Goal: Information Seeking & Learning: Learn about a topic

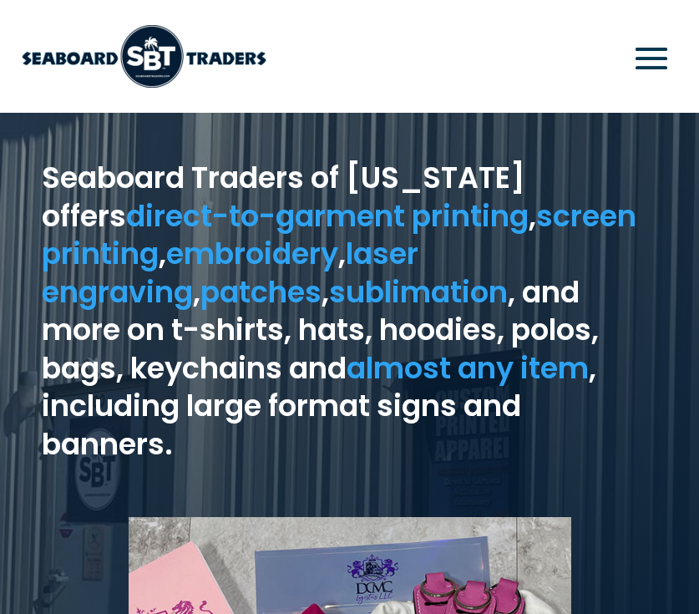
click at [661, 66] on span at bounding box center [651, 58] width 50 height 50
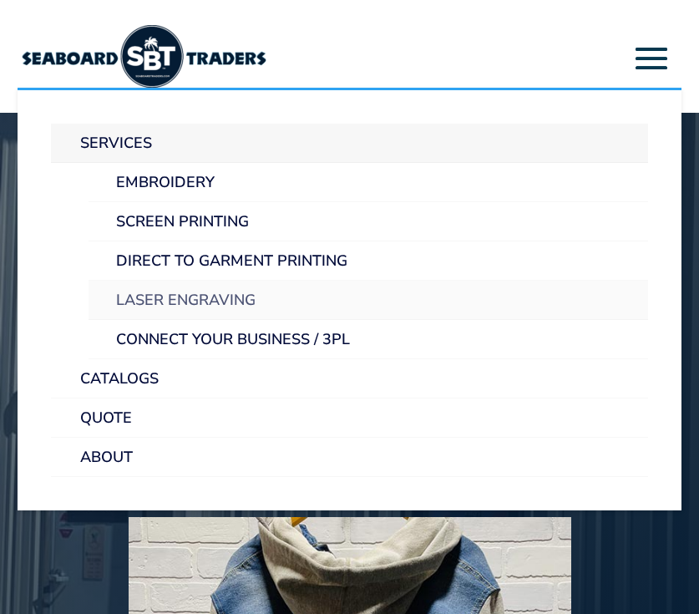
click at [175, 289] on link "Laser Engraving" at bounding box center [369, 300] width 560 height 39
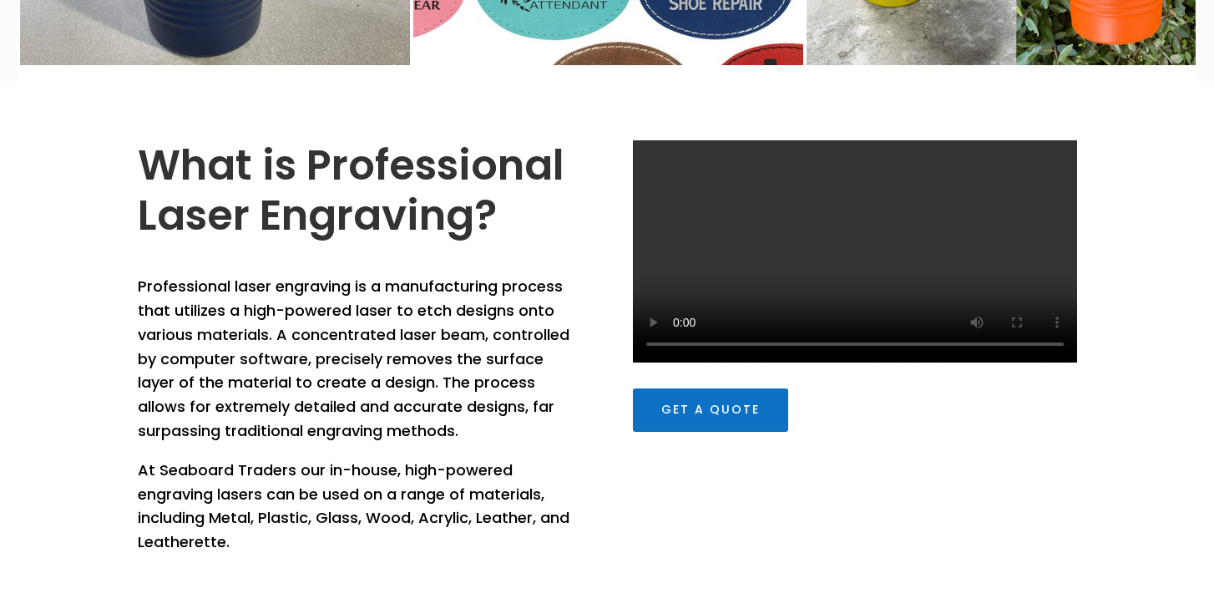
scroll to position [492, 0]
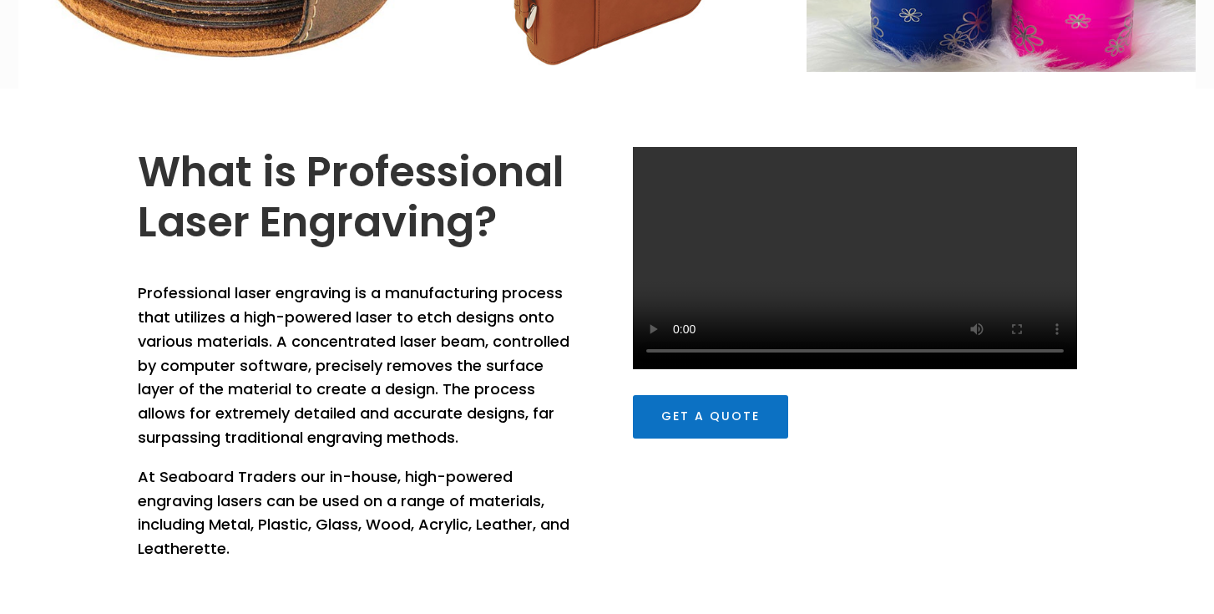
click at [486, 234] on h2 "What is Professional Laser Engraving?" at bounding box center [360, 201] width 444 height 109
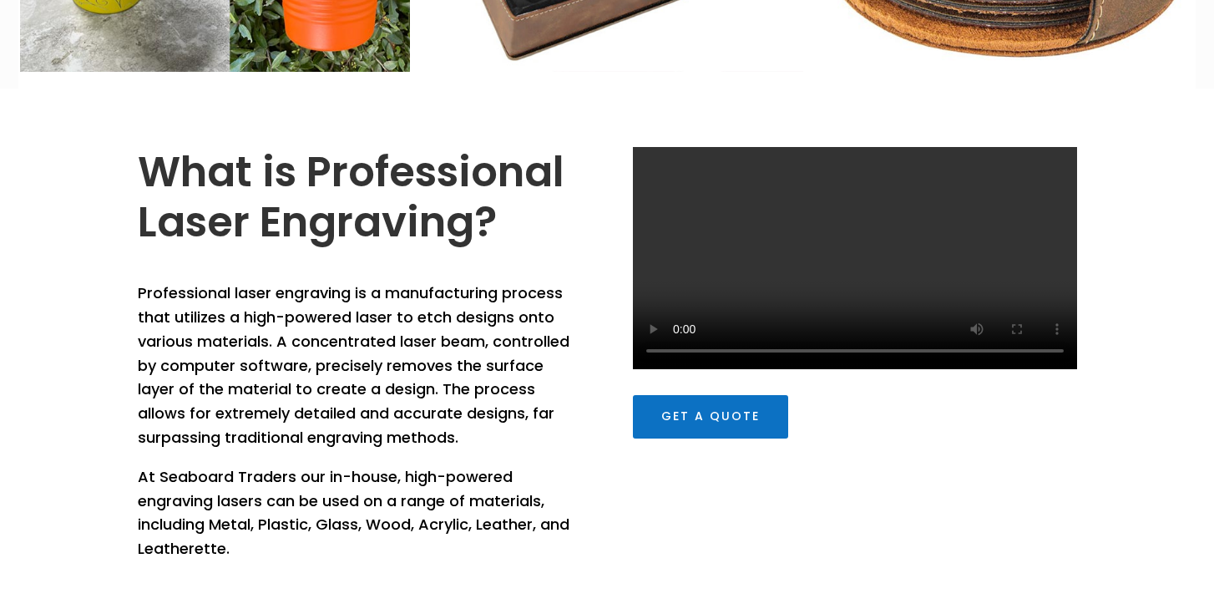
click at [698, 235] on video at bounding box center [855, 258] width 444 height 222
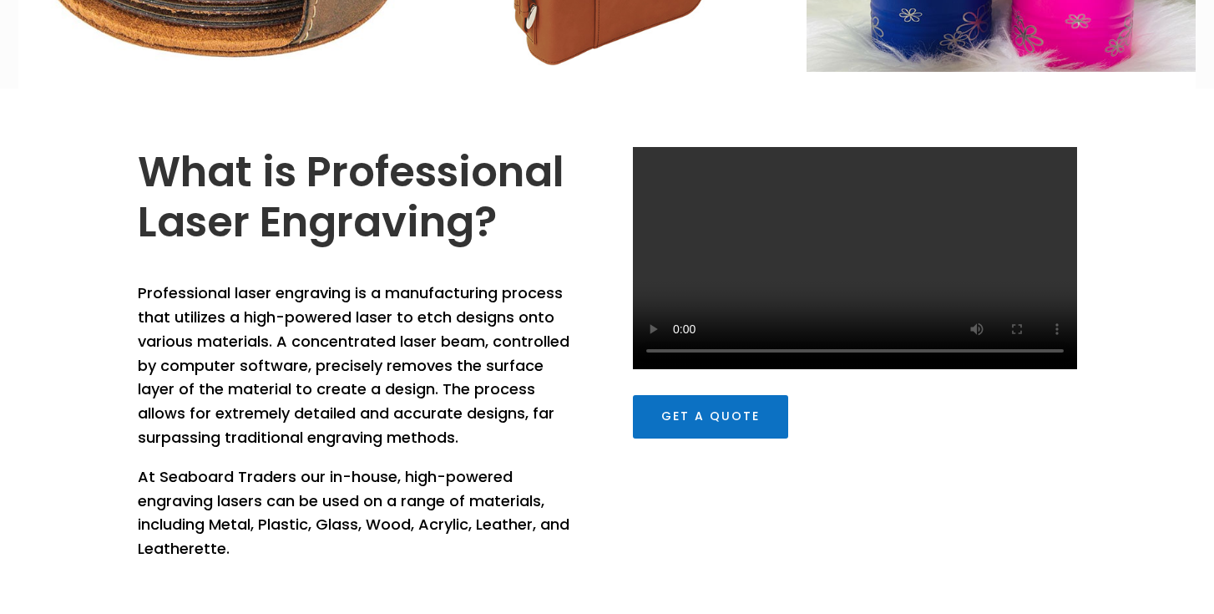
click at [698, 325] on video at bounding box center [855, 258] width 444 height 222
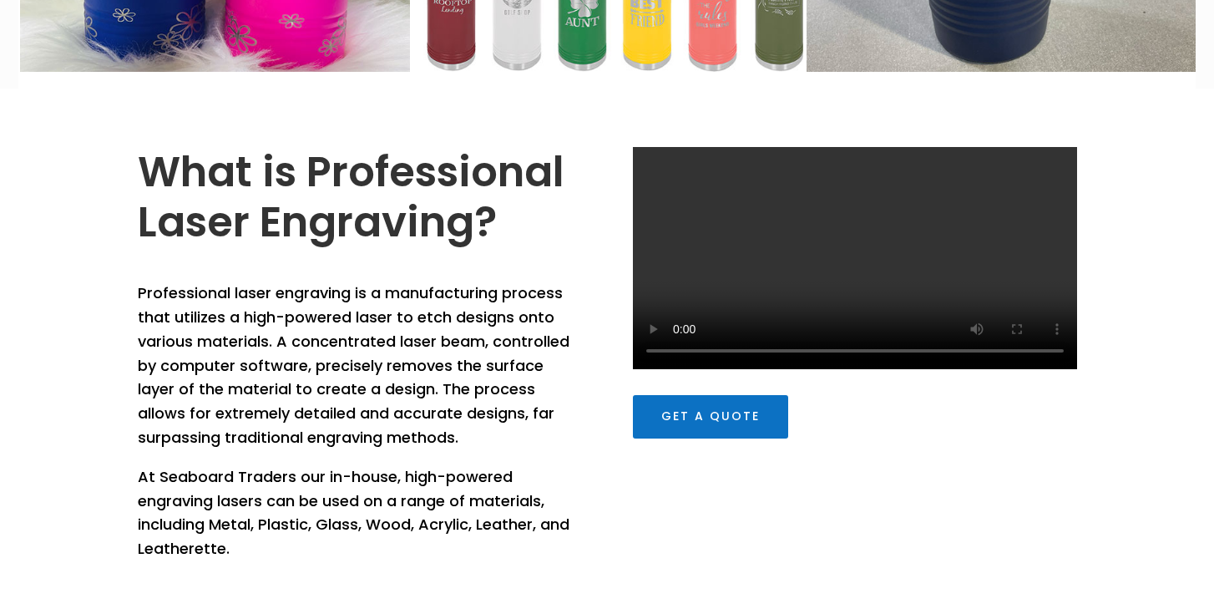
click at [148, 293] on p "Professional laser engraving is a manufacturing process that utilizes a high-po…" at bounding box center [360, 373] width 444 height 184
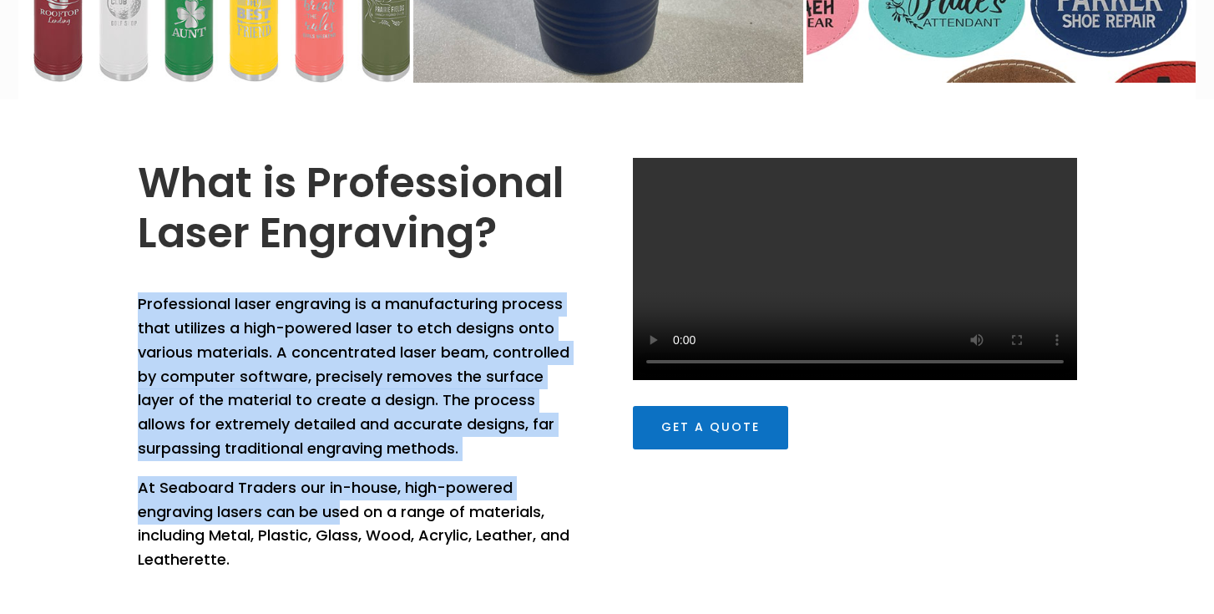
scroll to position [479, 0]
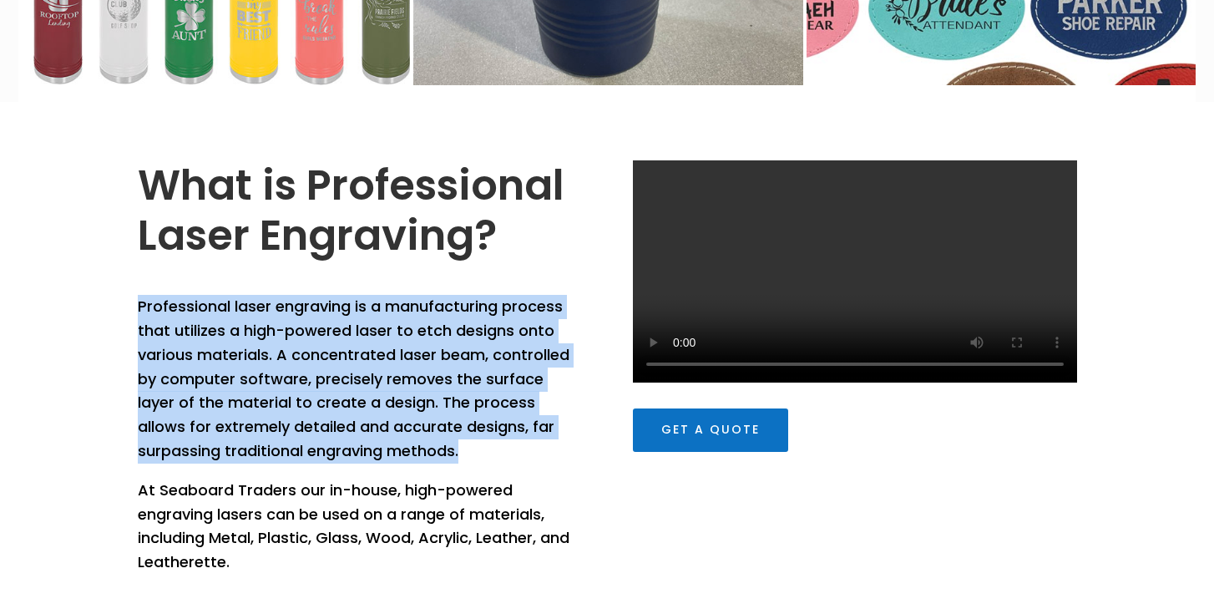
drag, startPoint x: 159, startPoint y: 294, endPoint x: 428, endPoint y: 432, distance: 302.1
click at [473, 453] on p "Professional laser engraving is a manufacturing process that utilizes a high-po…" at bounding box center [360, 387] width 444 height 184
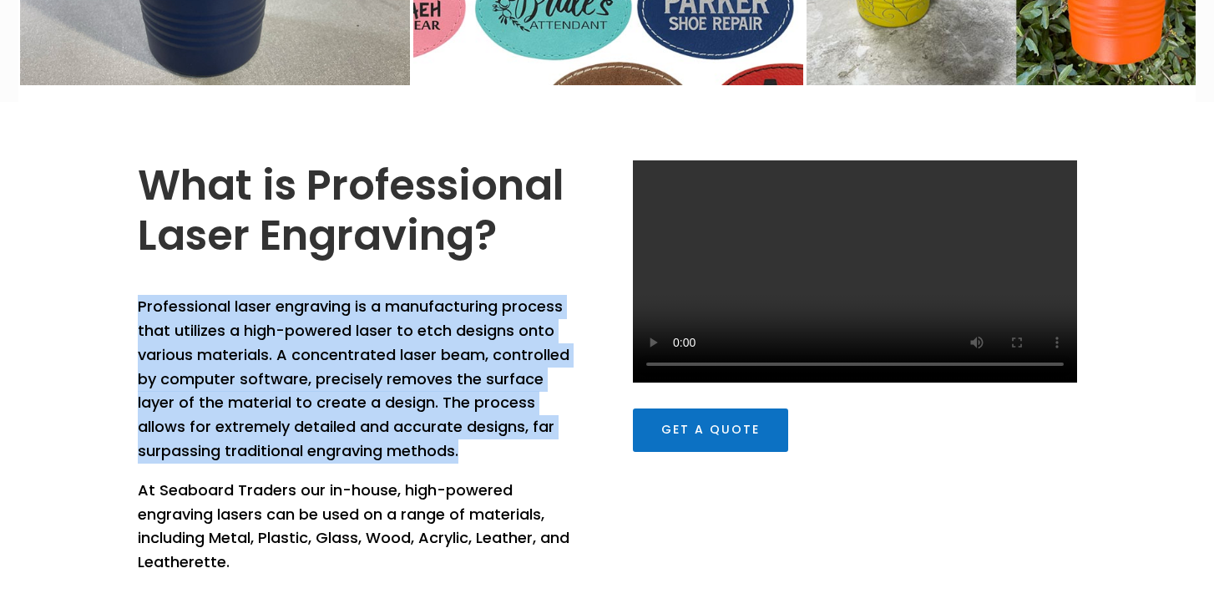
copy p "Professional laser engraving is a manufacturing process that utilizes a high-po…"
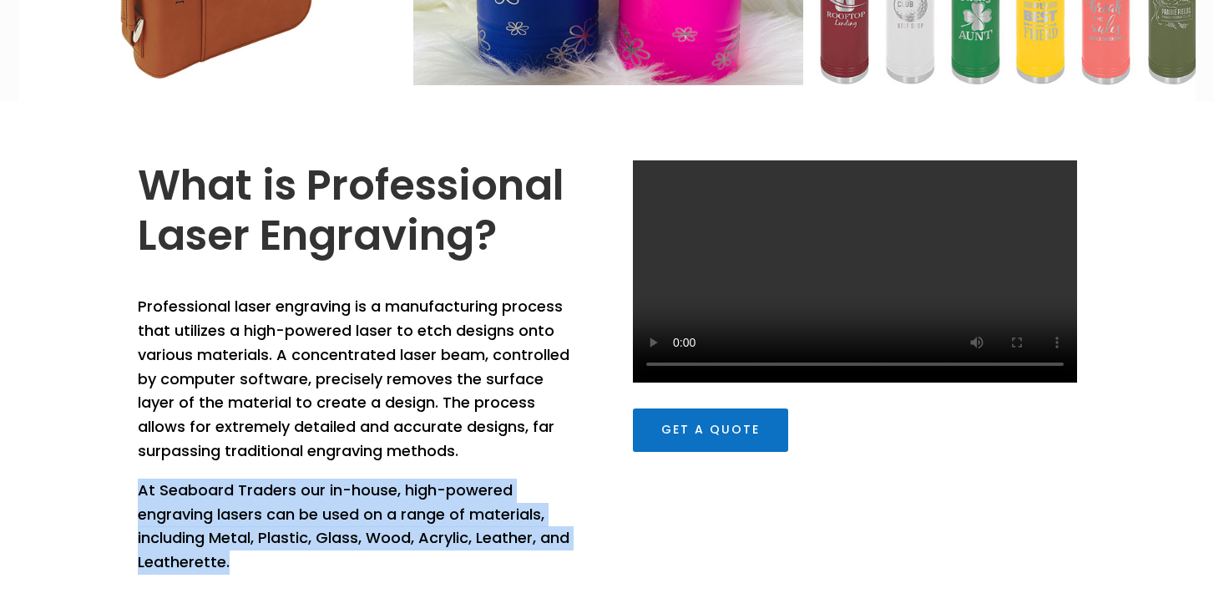
drag, startPoint x: 283, startPoint y: 560, endPoint x: 139, endPoint y: 484, distance: 162.9
click at [139, 484] on p "At Seaboard Traders our in-house, high-powered engraving lasers can be used on …" at bounding box center [360, 527] width 444 height 96
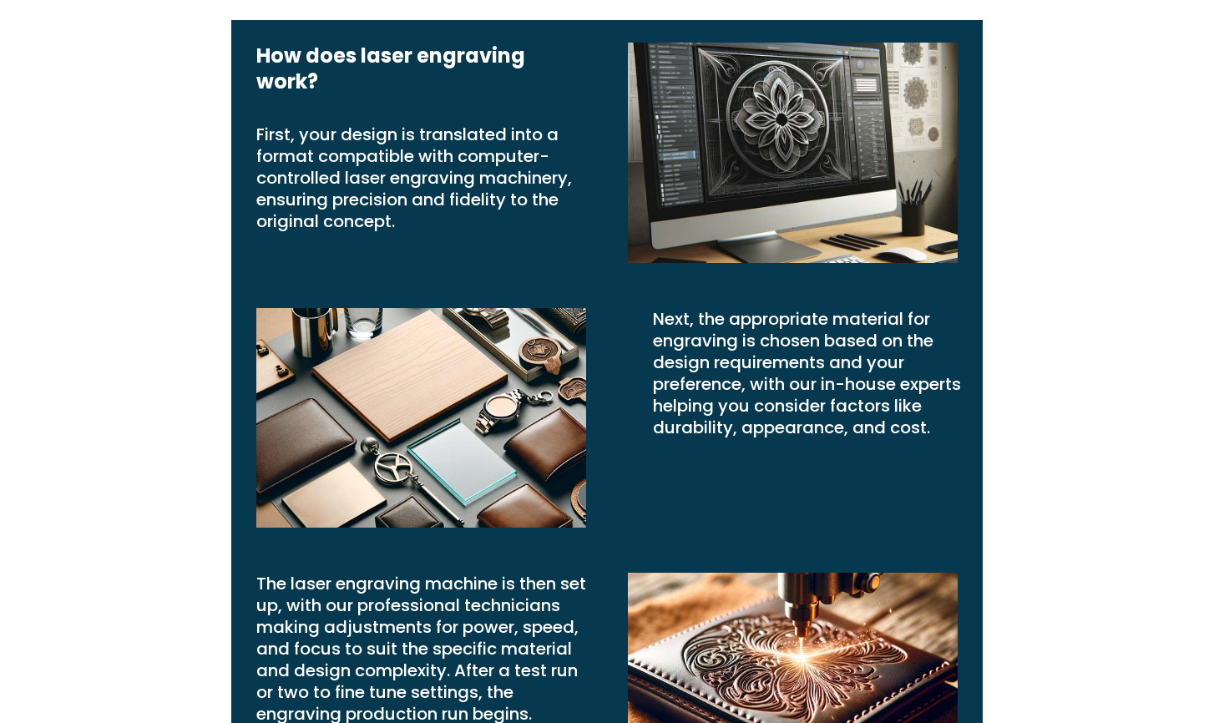
scroll to position [2658, 0]
click at [261, 195] on p "First, your design is translated into a format compatible with computer-control…" at bounding box center [421, 178] width 330 height 109
click at [248, 210] on div "First, your design is translated into a format compatible with computer-control…" at bounding box center [408, 178] width 355 height 109
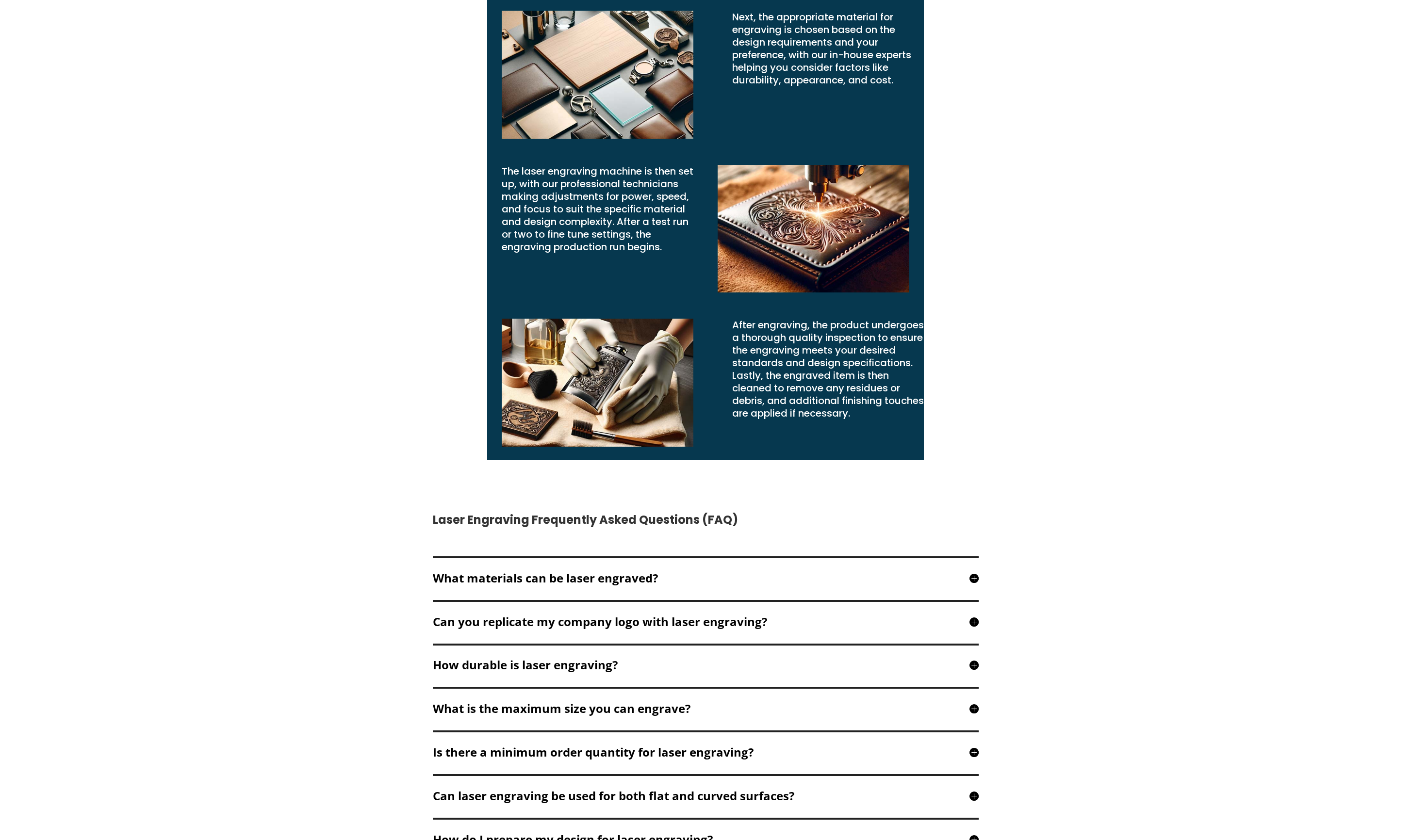
scroll to position [1905, 0]
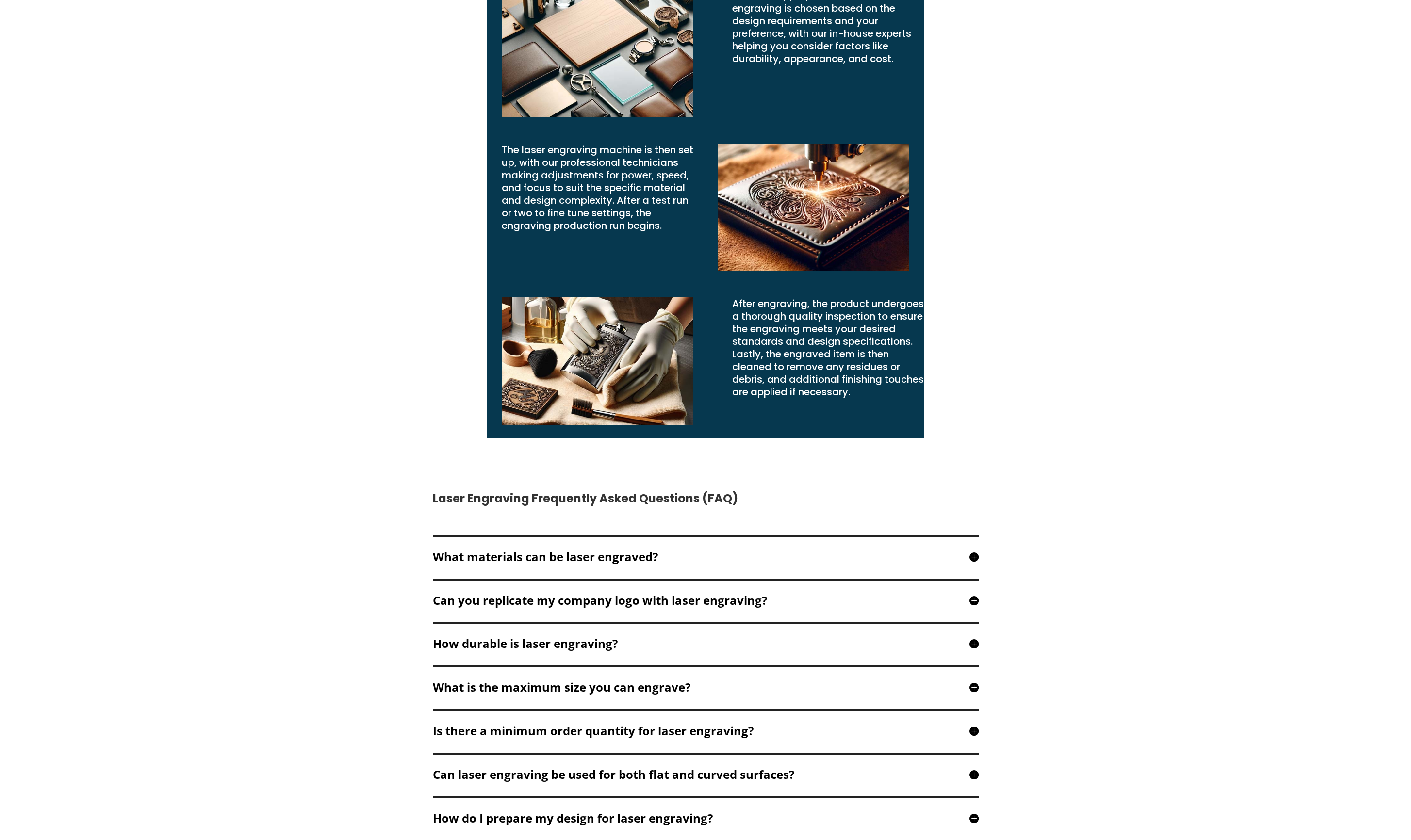
click at [406, 356] on h5 "What materials can be laser engraved?" at bounding box center [706, 557] width 546 height 12
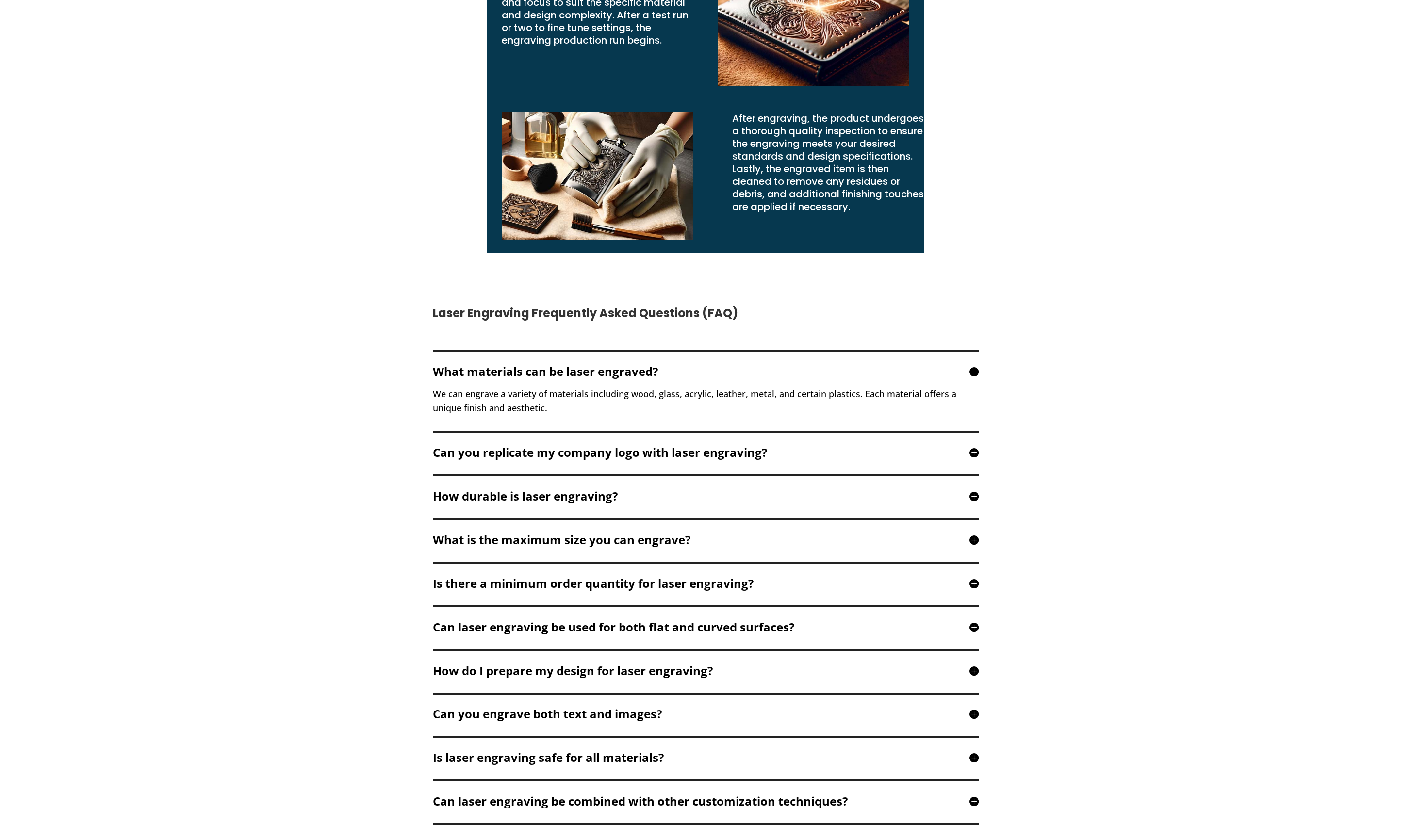
scroll to position [2125, 0]
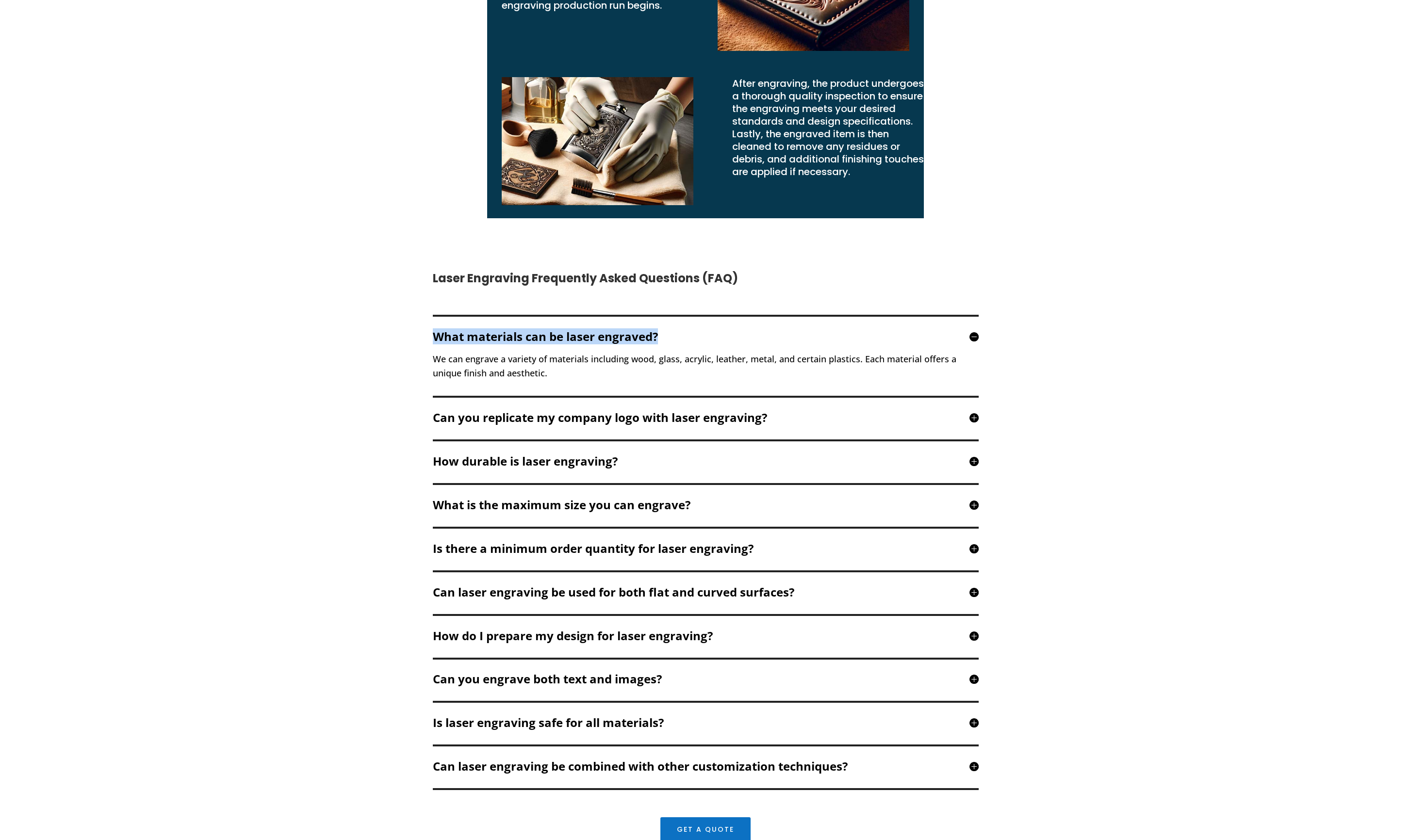
drag, startPoint x: 679, startPoint y: 330, endPoint x: 428, endPoint y: 337, distance: 251.1
click at [406, 337] on div "Laser Engraving Frequently Asked Questions (FAQ) What materials can be laser en…" at bounding box center [706, 557] width 1411 height 652
copy h5 "What materials can be laser engraved?"
drag, startPoint x: 540, startPoint y: 367, endPoint x: 445, endPoint y: 361, distance: 95.2
click at [406, 356] on div "Laser Engraving Frequently Asked Questions (FAQ) What materials can be laser en…" at bounding box center [706, 557] width 1411 height 652
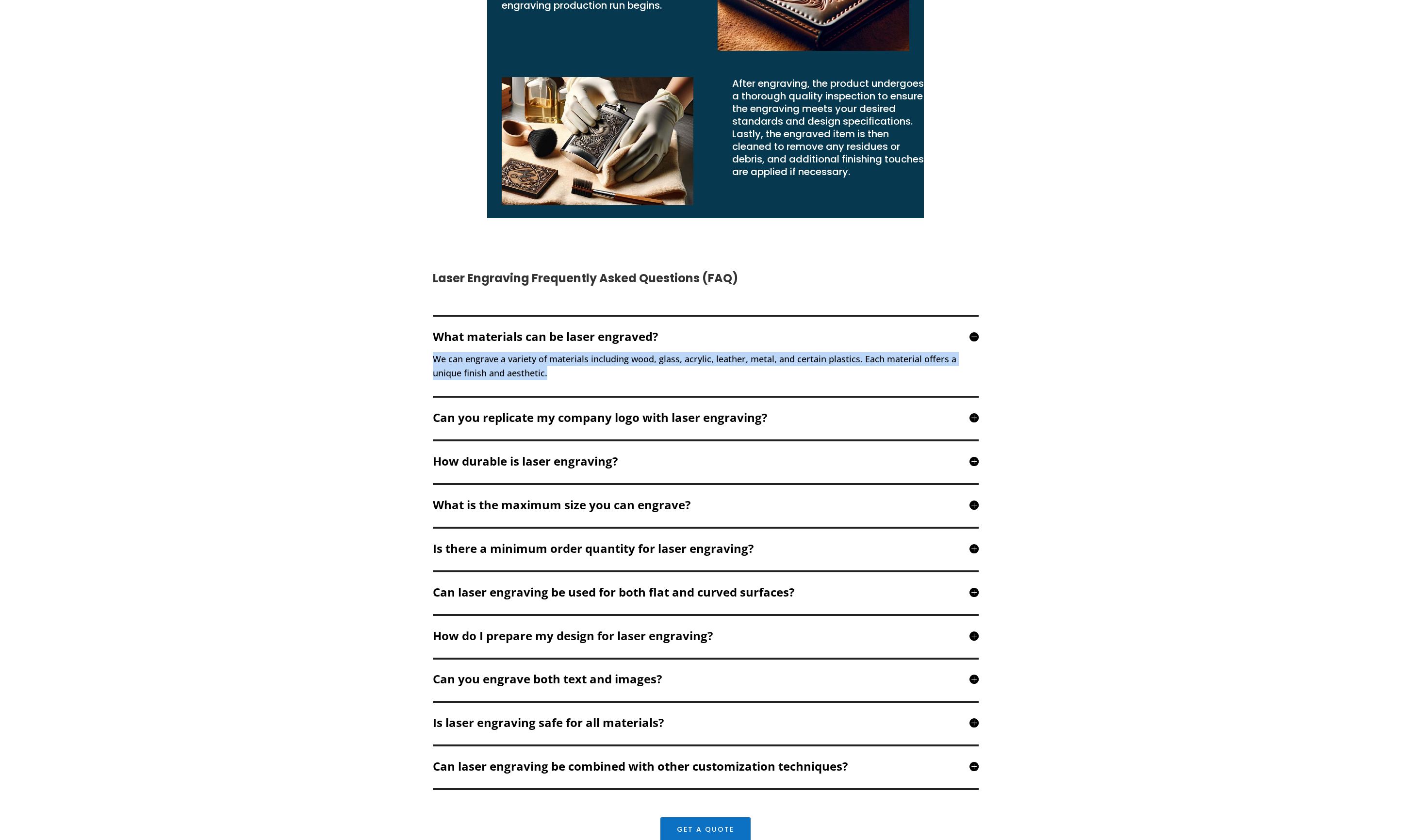
copy p "We can engrave a variety of materials including wood, glass, acrylic, leather, …"
click at [406, 356] on h5 "Can you replicate my company logo with laser engraving?" at bounding box center [706, 418] width 546 height 12
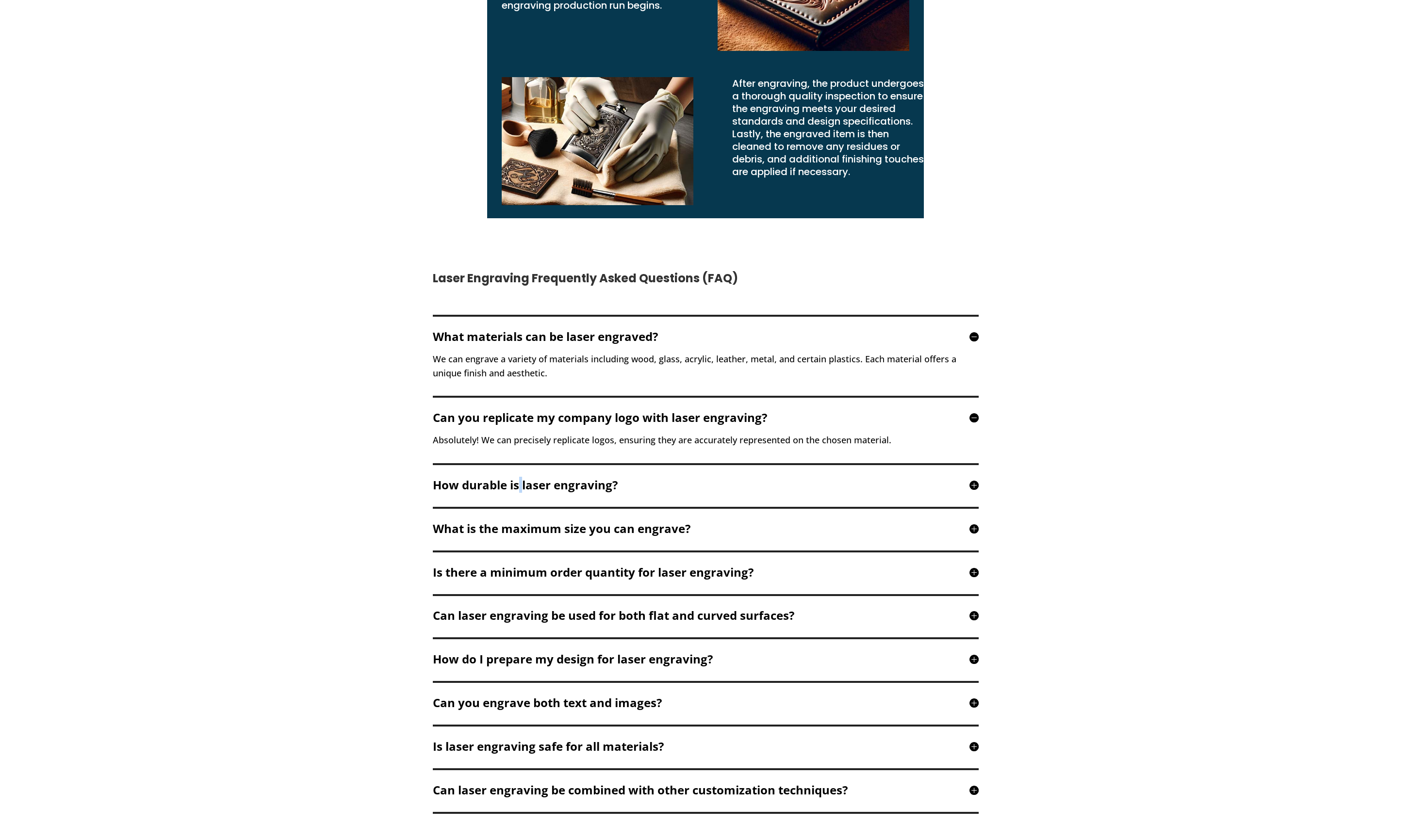
click at [406, 356] on h5 "How durable is laser engraving?" at bounding box center [706, 485] width 546 height 12
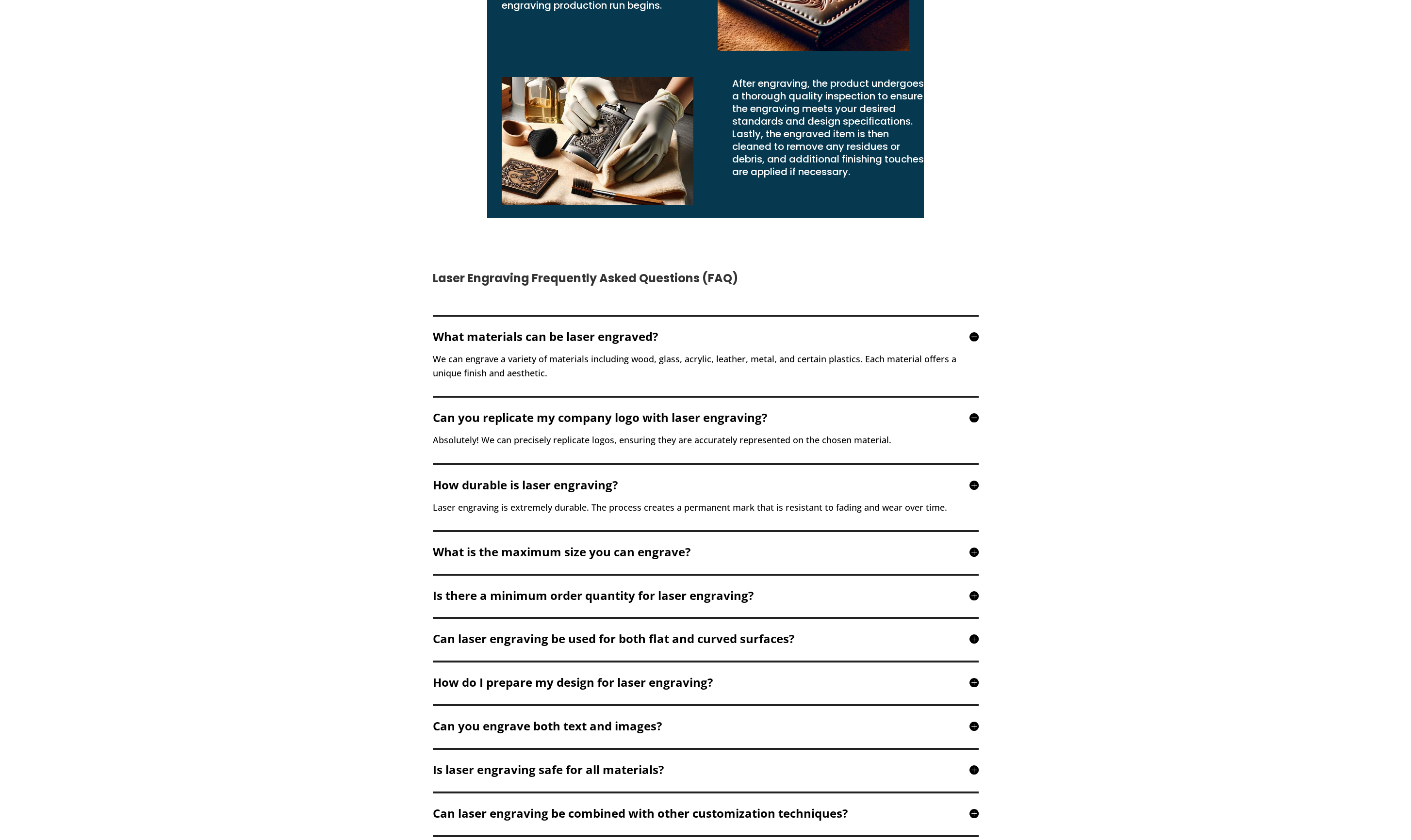
click at [406, 356] on h5 "What is the maximum size you can engrave?" at bounding box center [706, 552] width 546 height 12
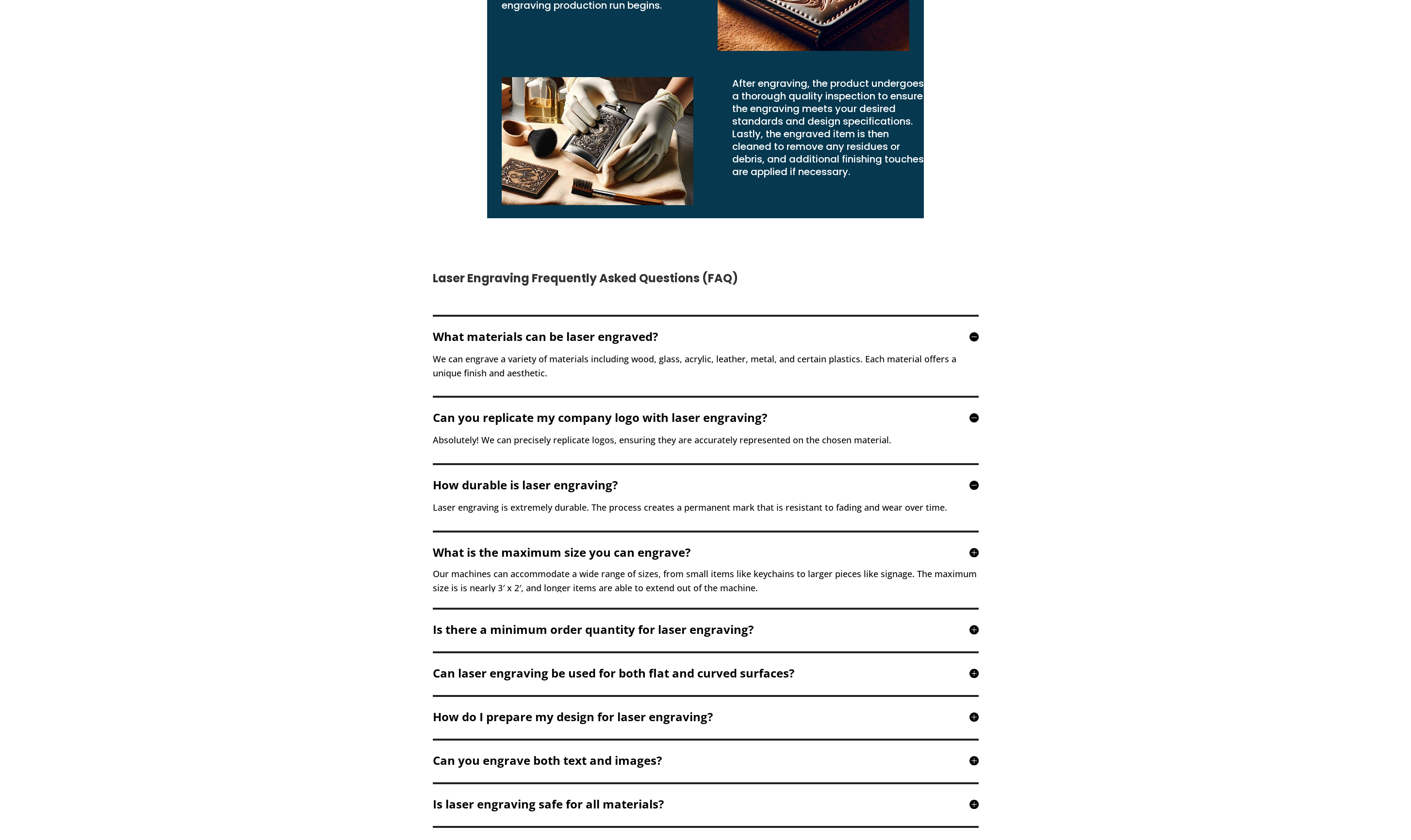
click at [406, 356] on h5 "Is there a minimum order quantity for laser engraving?" at bounding box center [706, 630] width 546 height 12
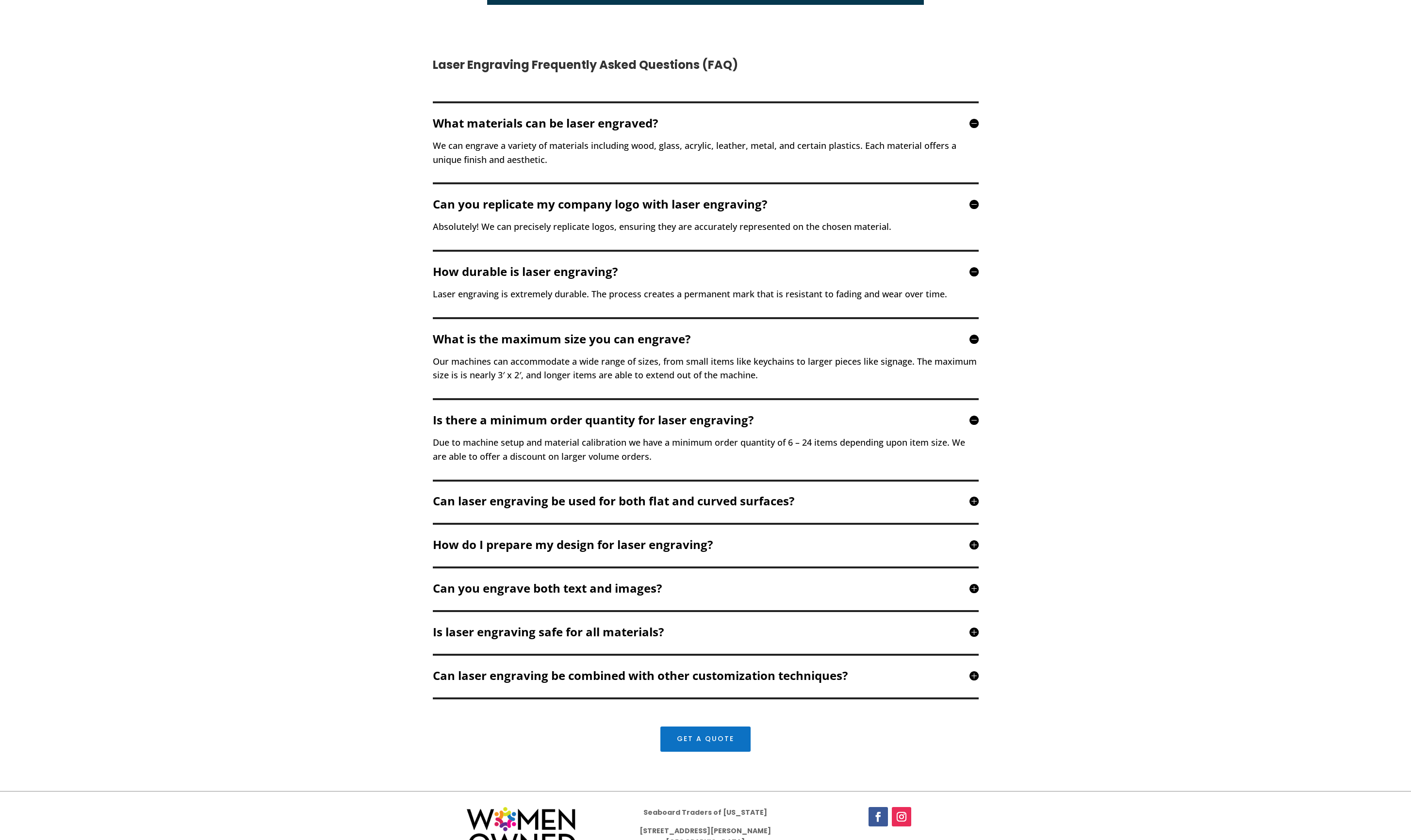
scroll to position [2441, 0]
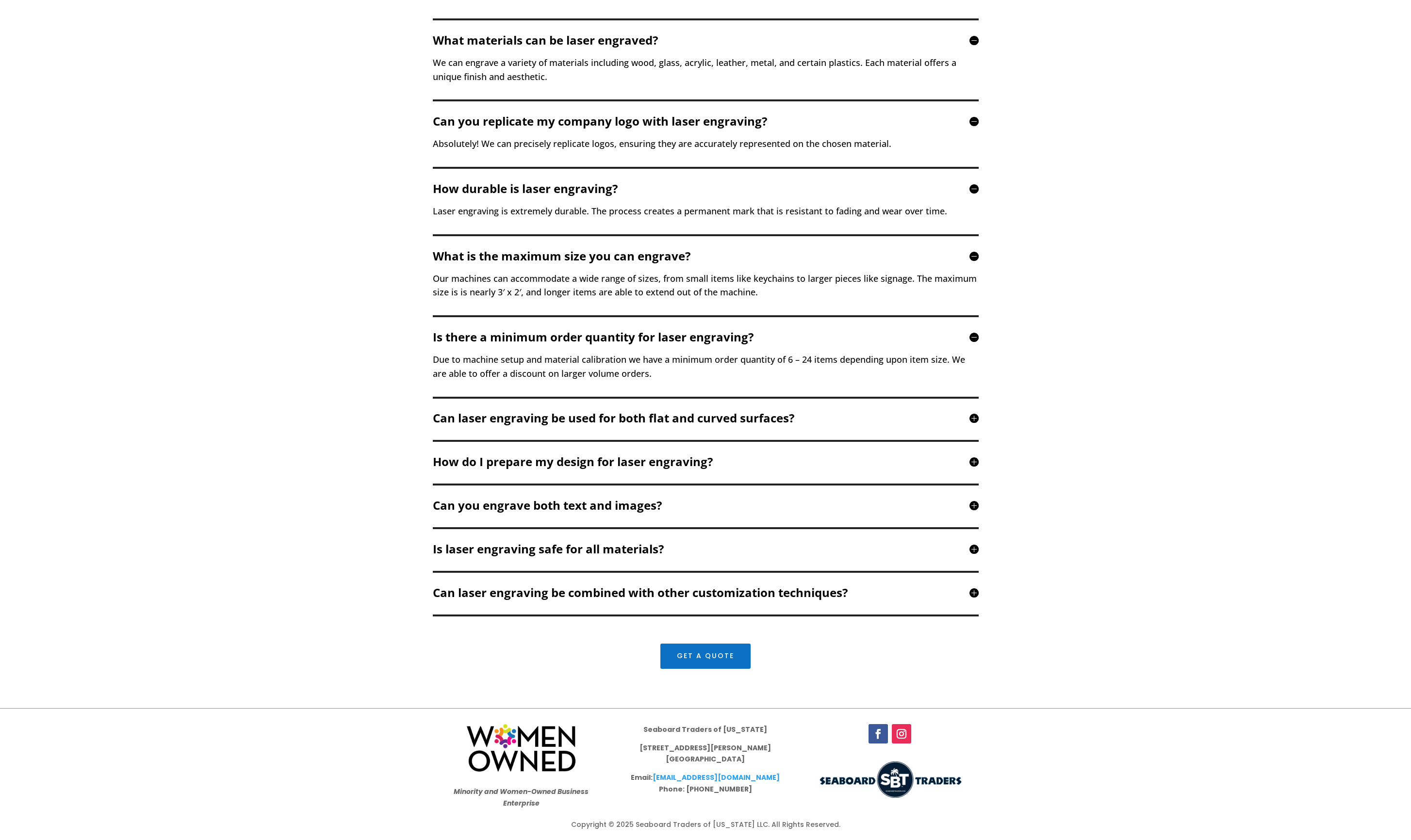
click at [406, 356] on div "What materials can be laser engraved? We can engrave a variety of materials inc…" at bounding box center [706, 317] width 546 height 596
click at [406, 356] on h5 "Can laser engraving be used for both flat and curved surfaces?" at bounding box center [706, 418] width 546 height 12
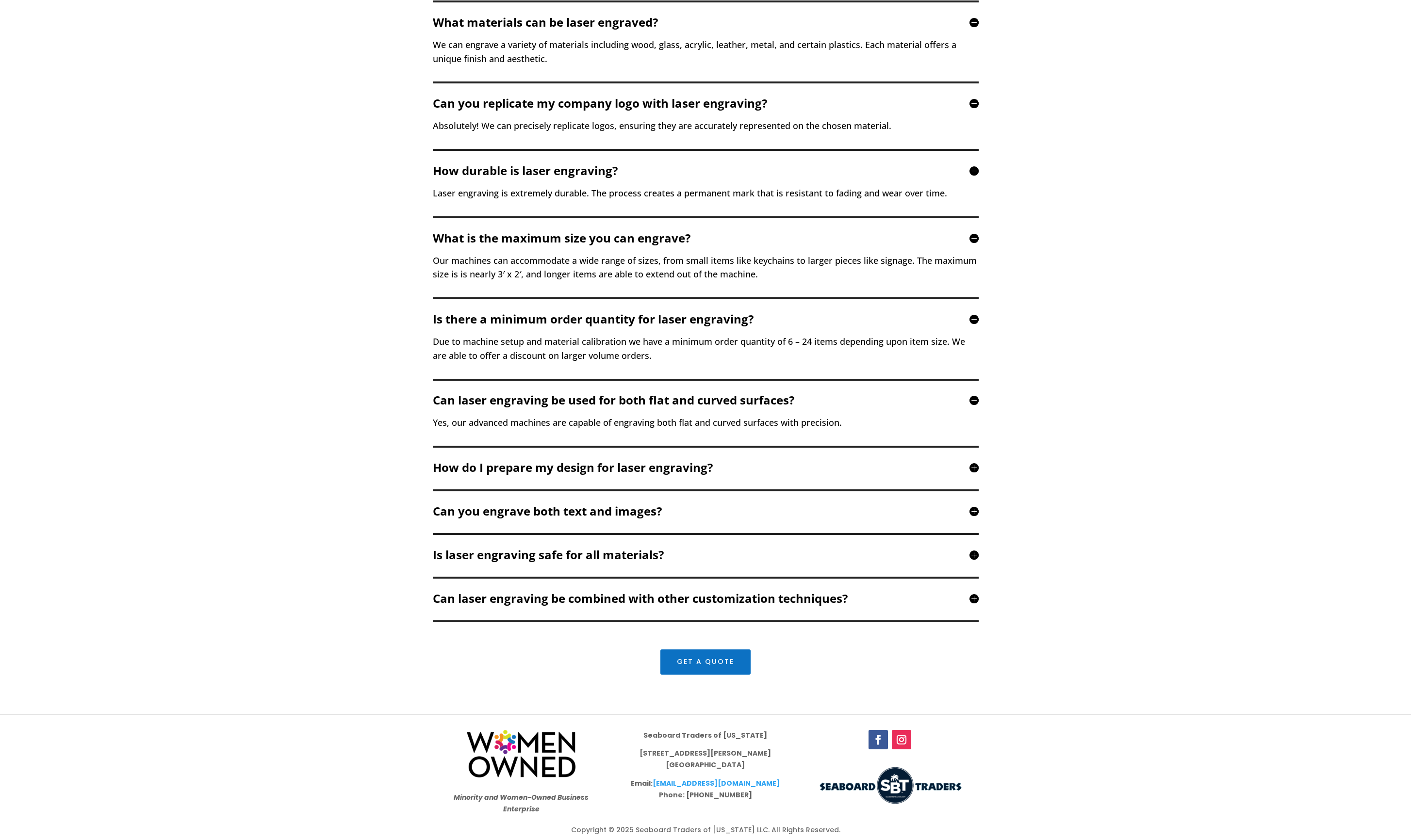
click at [406, 356] on h5 "How do I prepare my design for laser engraving?" at bounding box center [706, 468] width 546 height 12
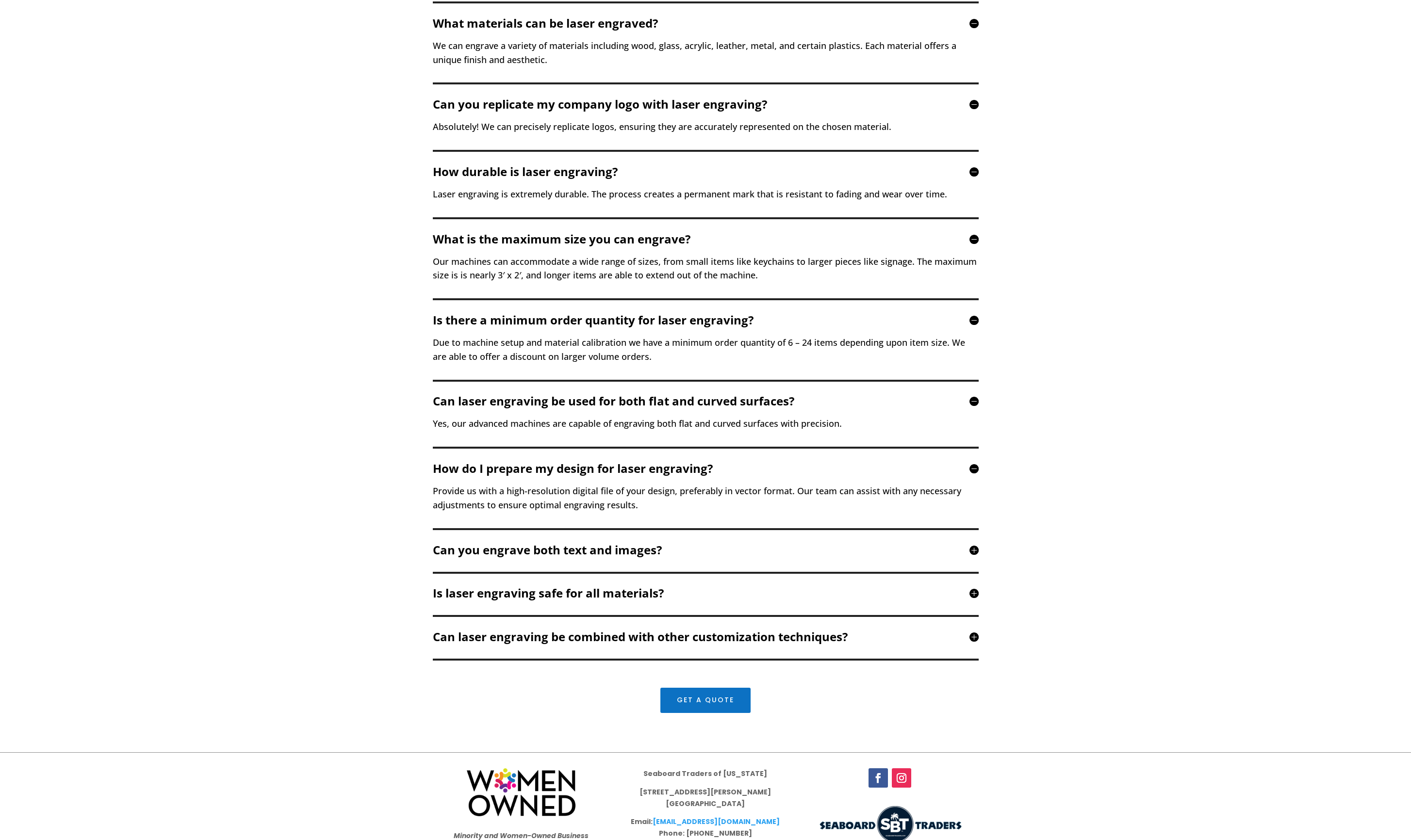
drag, startPoint x: 576, startPoint y: 546, endPoint x: 565, endPoint y: 537, distance: 14.2
click at [406, 356] on h5 "Can you engrave both text and images?" at bounding box center [706, 550] width 546 height 12
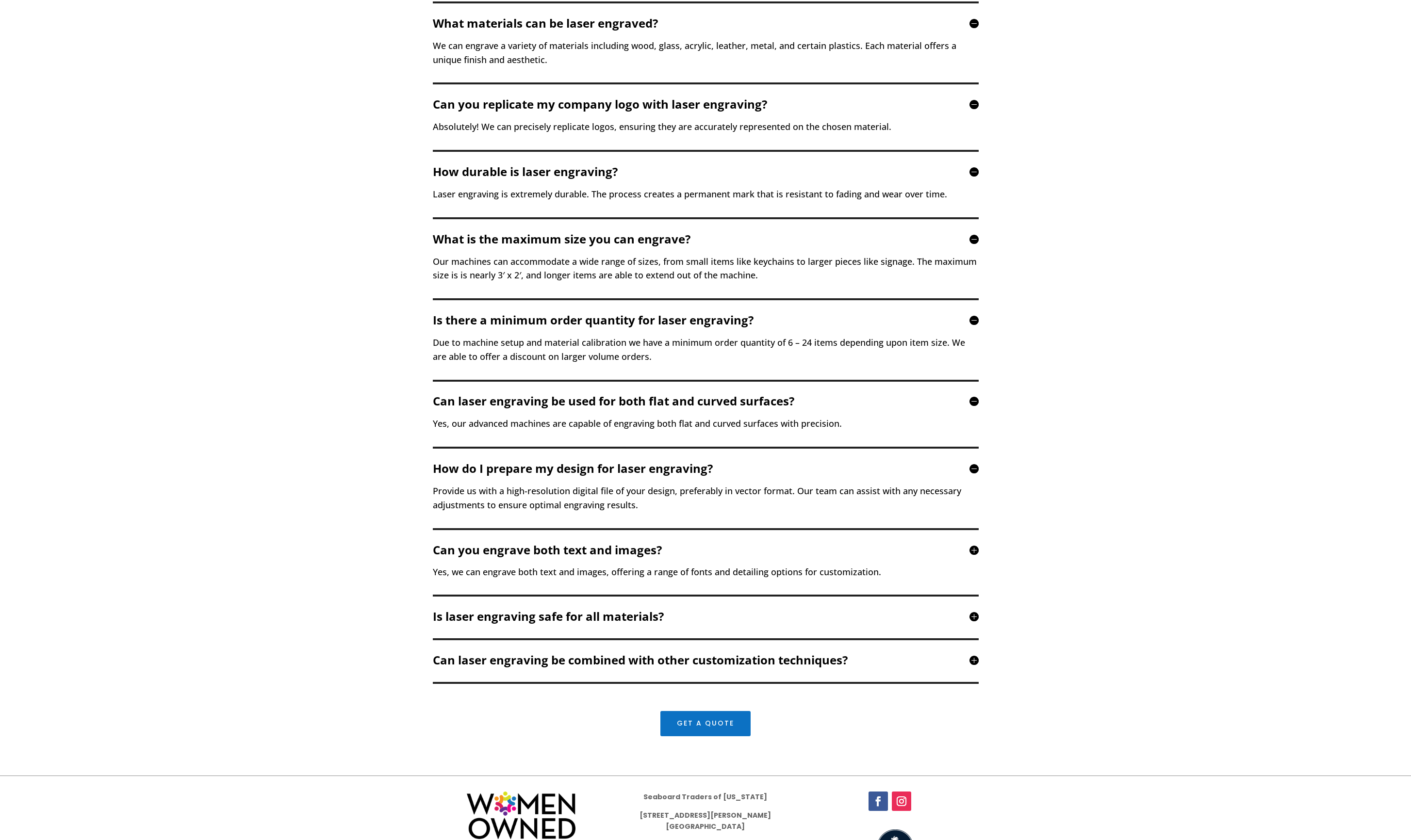
click at [406, 356] on h5 "Is laser engraving safe for all materials?" at bounding box center [706, 616] width 546 height 12
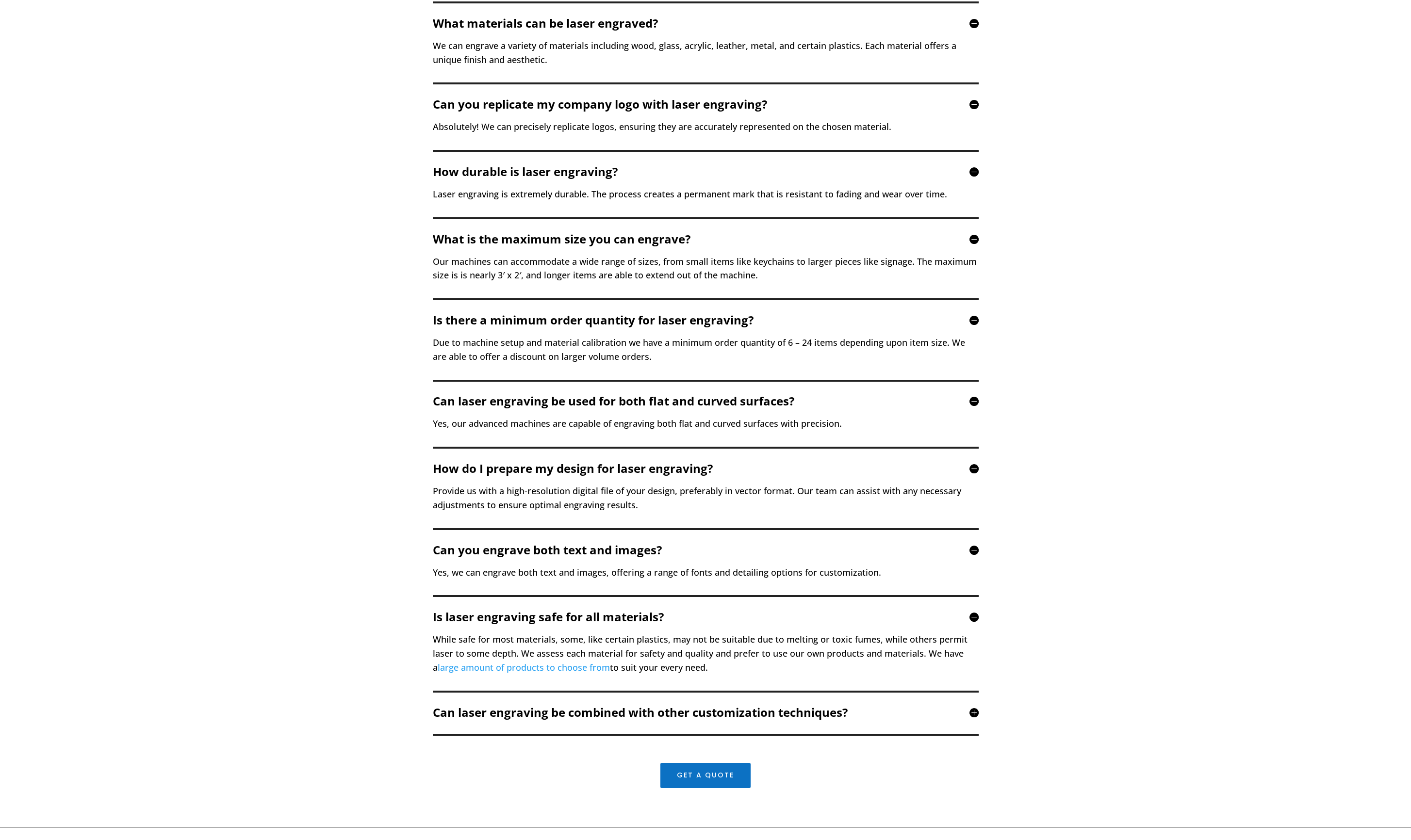
click at [406, 356] on h5 "Can laser engraving be combined with other customization techniques?" at bounding box center [706, 713] width 546 height 12
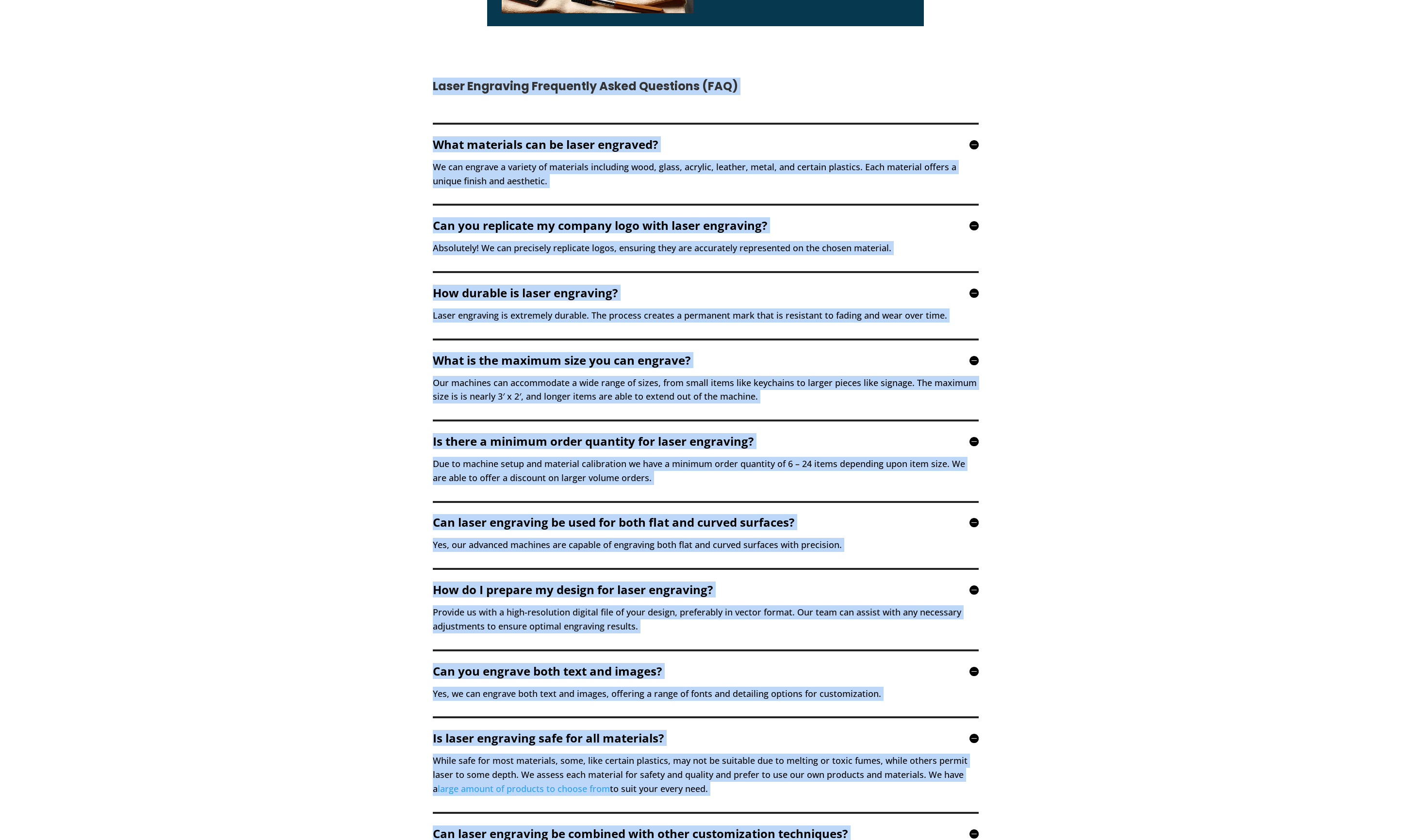
scroll to position [2316, 0]
drag, startPoint x: 972, startPoint y: 728, endPoint x: 431, endPoint y: 135, distance: 802.7
click at [406, 128] on div "Laser Engraving Frequently Asked Questions (FAQ) What materials can be laser en…" at bounding box center [706, 507] width 1411 height 934
copy div "What materials can be laser engraved? We can engrave a variety of materials inc…"
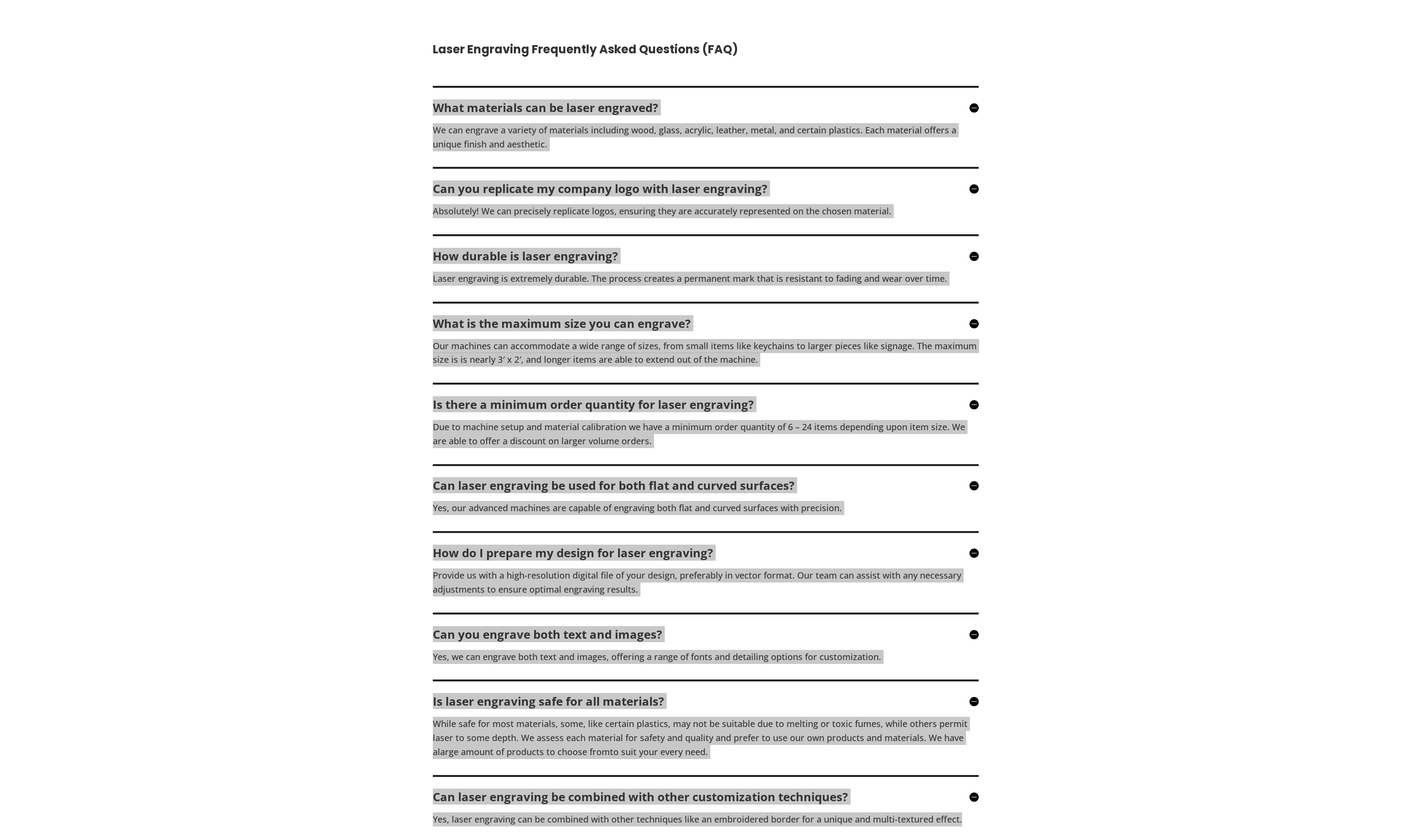
scroll to position [2355, 0]
click at [406, 356] on p "Yes, our advanced machines are capable of engraving both flat and curved surfac…" at bounding box center [706, 507] width 546 height 14
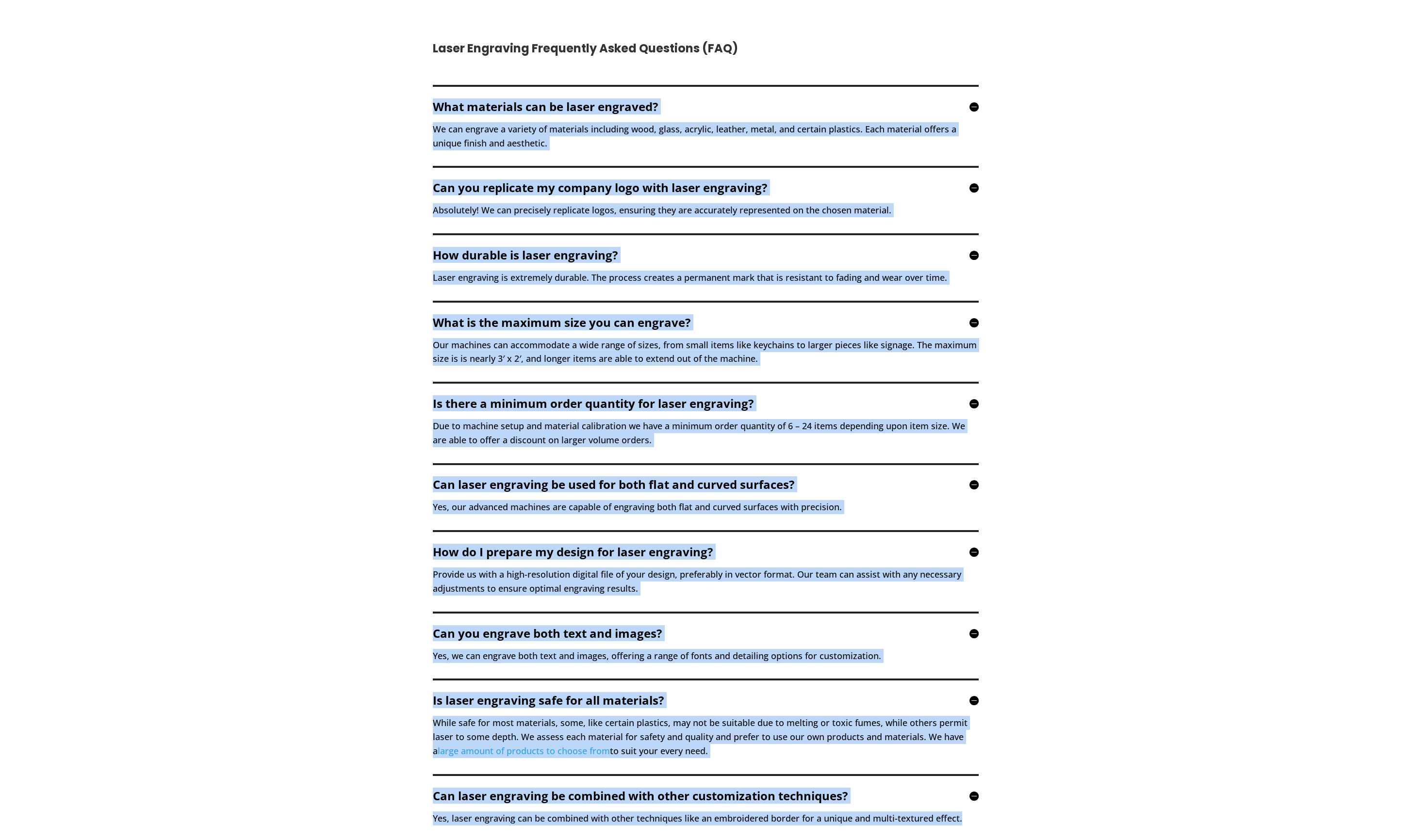
click at [406, 356] on div "Laser Engraving Frequently Asked Questions (FAQ) What materials can be laser en…" at bounding box center [706, 468] width 1411 height 934
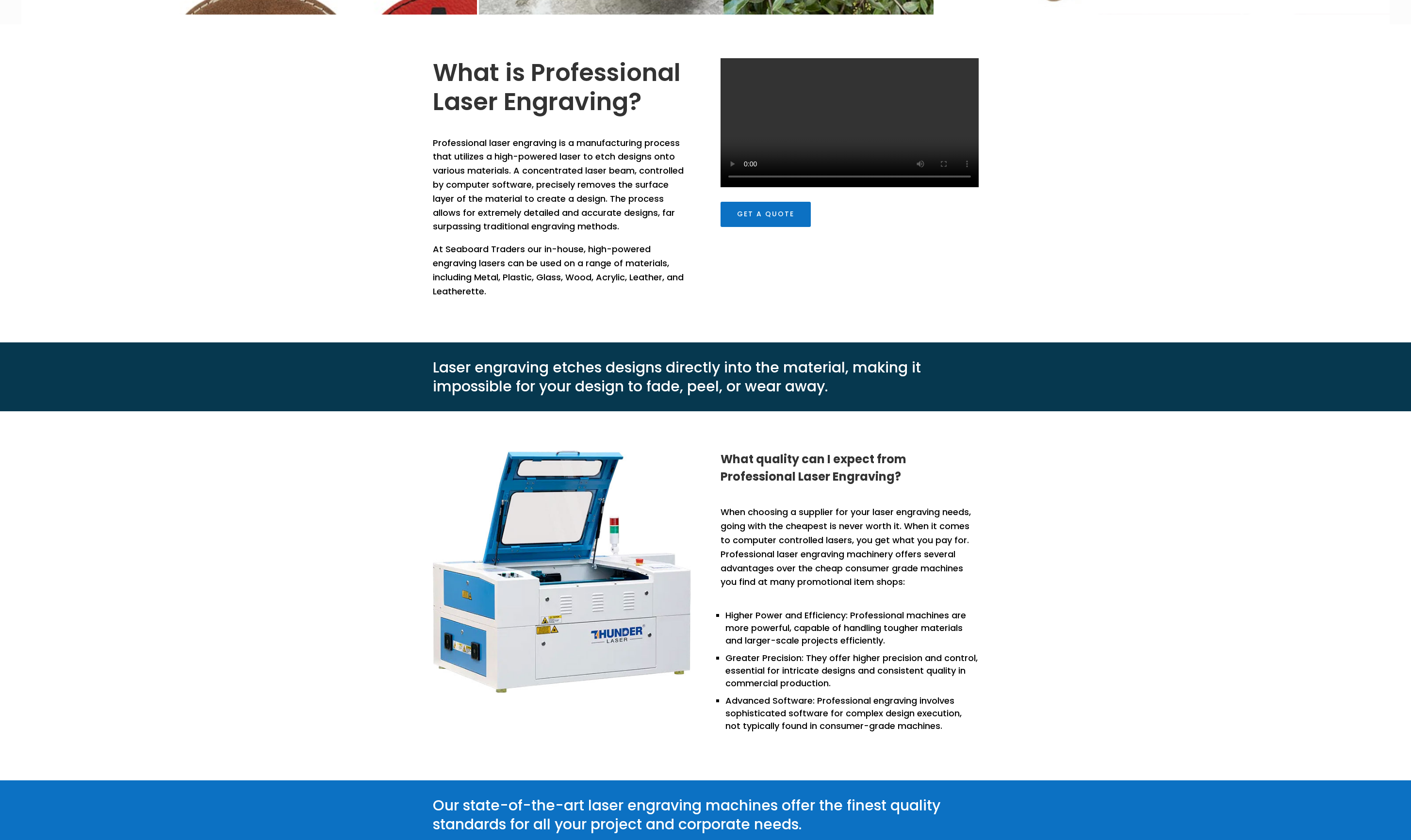
scroll to position [415, 0]
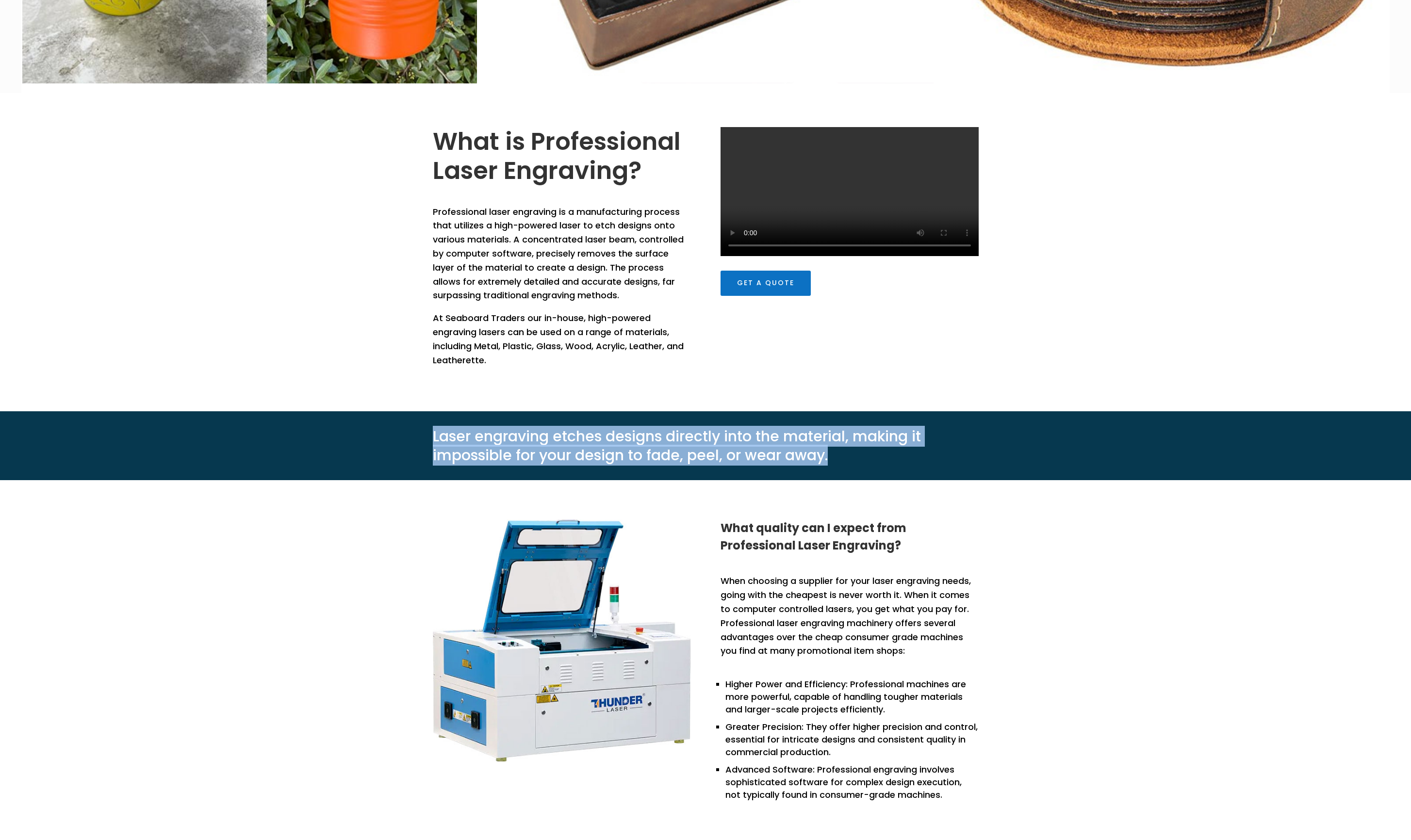
drag, startPoint x: 854, startPoint y: 450, endPoint x: 423, endPoint y: 431, distance: 431.4
click at [406, 356] on div "Laser engraving etches designs directly into the material, making it impossible…" at bounding box center [706, 446] width 1411 height 69
copy p "Laser engraving etches designs directly into the material, making it impossible…"
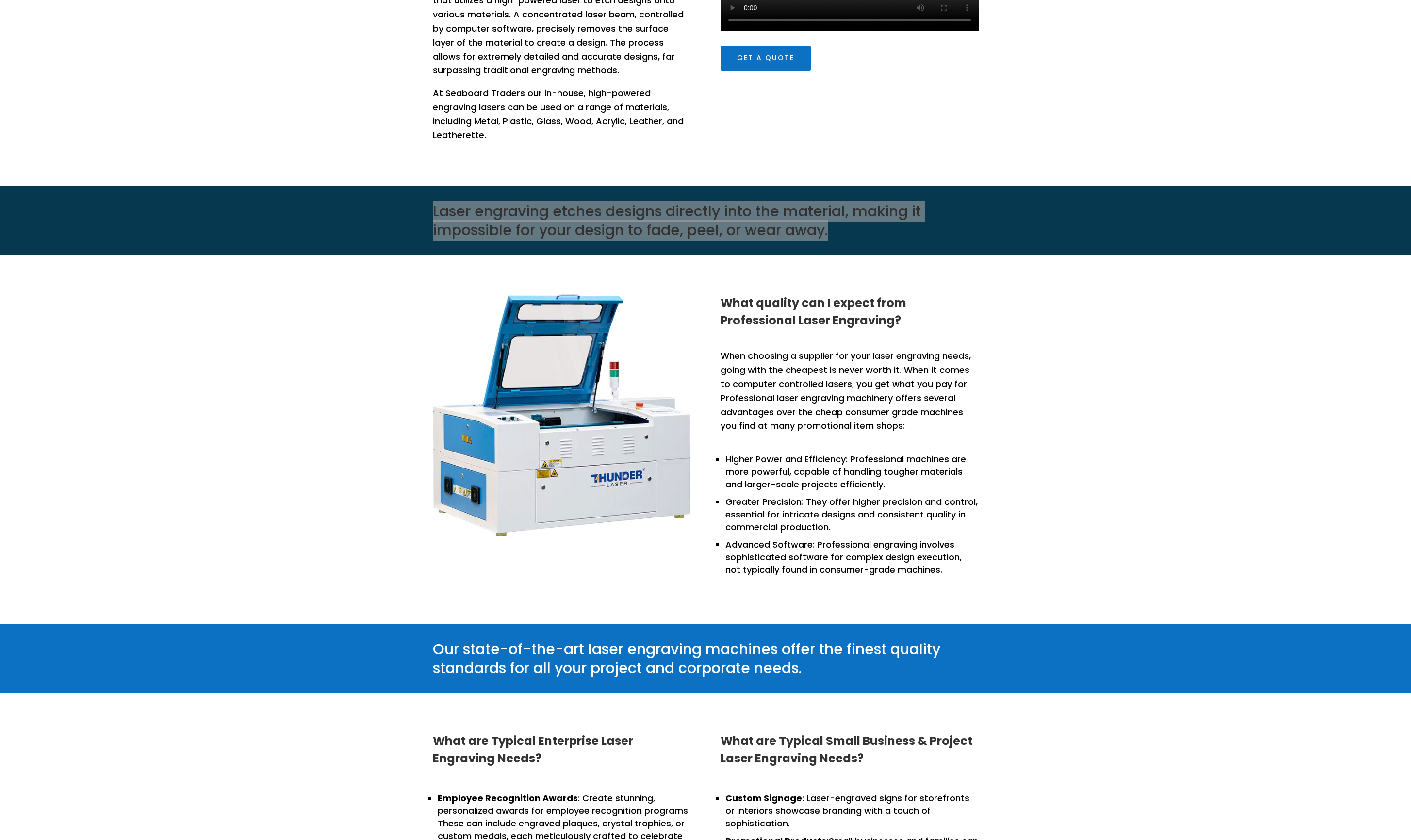
scroll to position [663, 0]
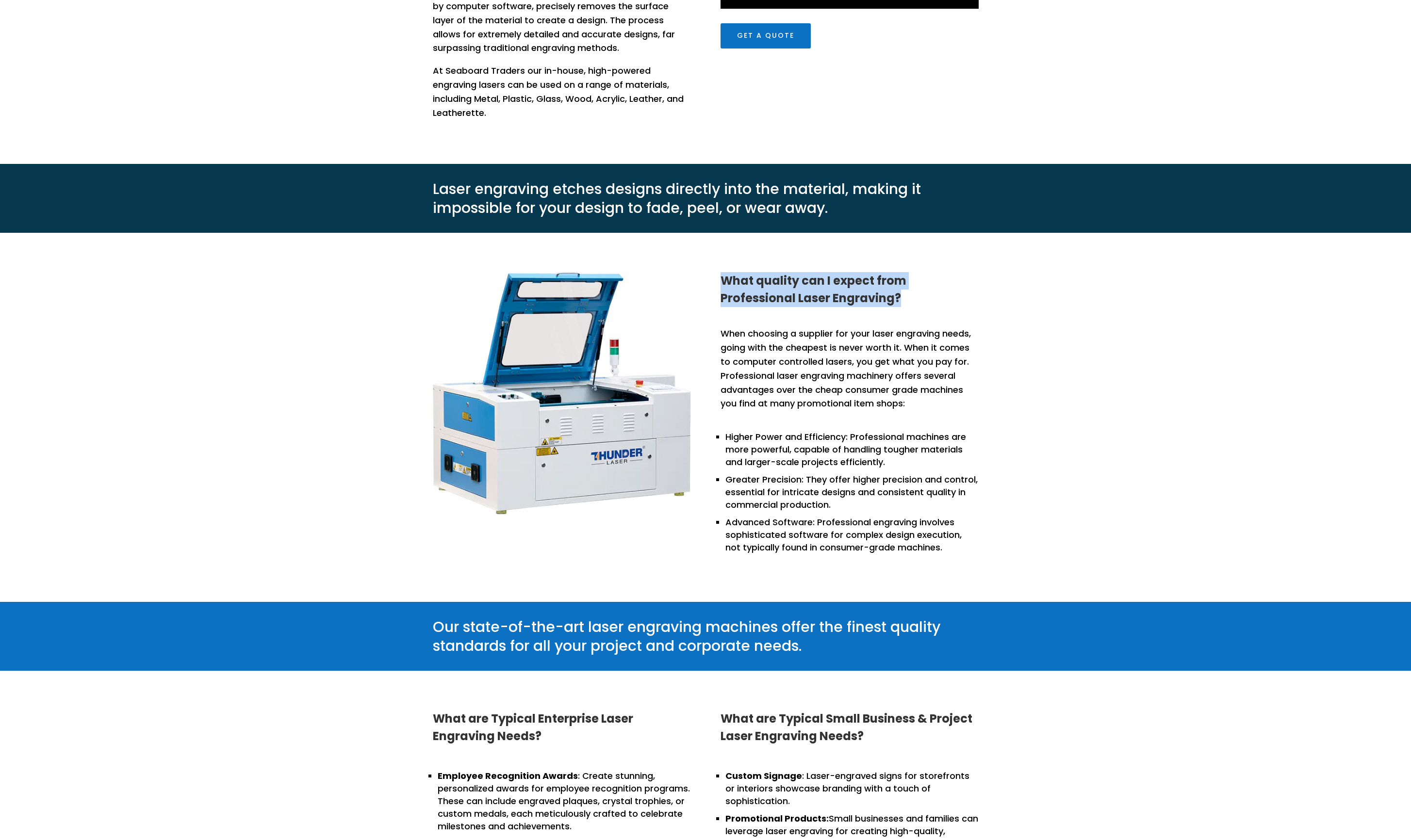
drag, startPoint x: 915, startPoint y: 294, endPoint x: 714, endPoint y: 279, distance: 201.6
click at [406, 279] on div "What quality can I expect from Professional Laser Engraving? When choosing a su…" at bounding box center [706, 417] width 546 height 317
copy h3 "What quality can I expect from Professional Laser Engraving?"
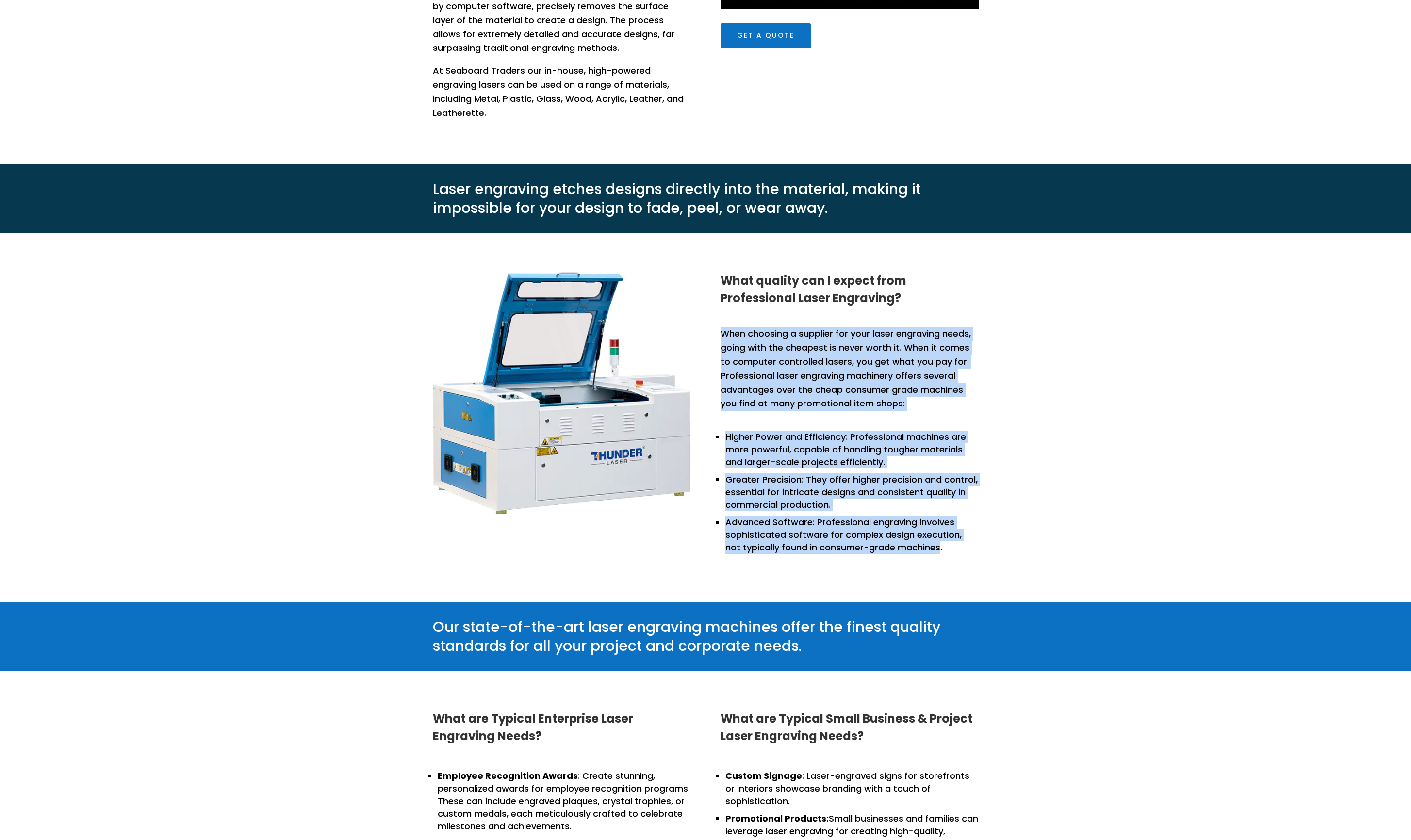
drag, startPoint x: 719, startPoint y: 329, endPoint x: 889, endPoint y: 507, distance: 246.1
click at [406, 356] on div "What quality can I expect from Professional Laser Engraving? When choosing a su…" at bounding box center [706, 417] width 546 height 317
copy div "When choosing a supplier for your laser engraving needs, going with the cheapes…"
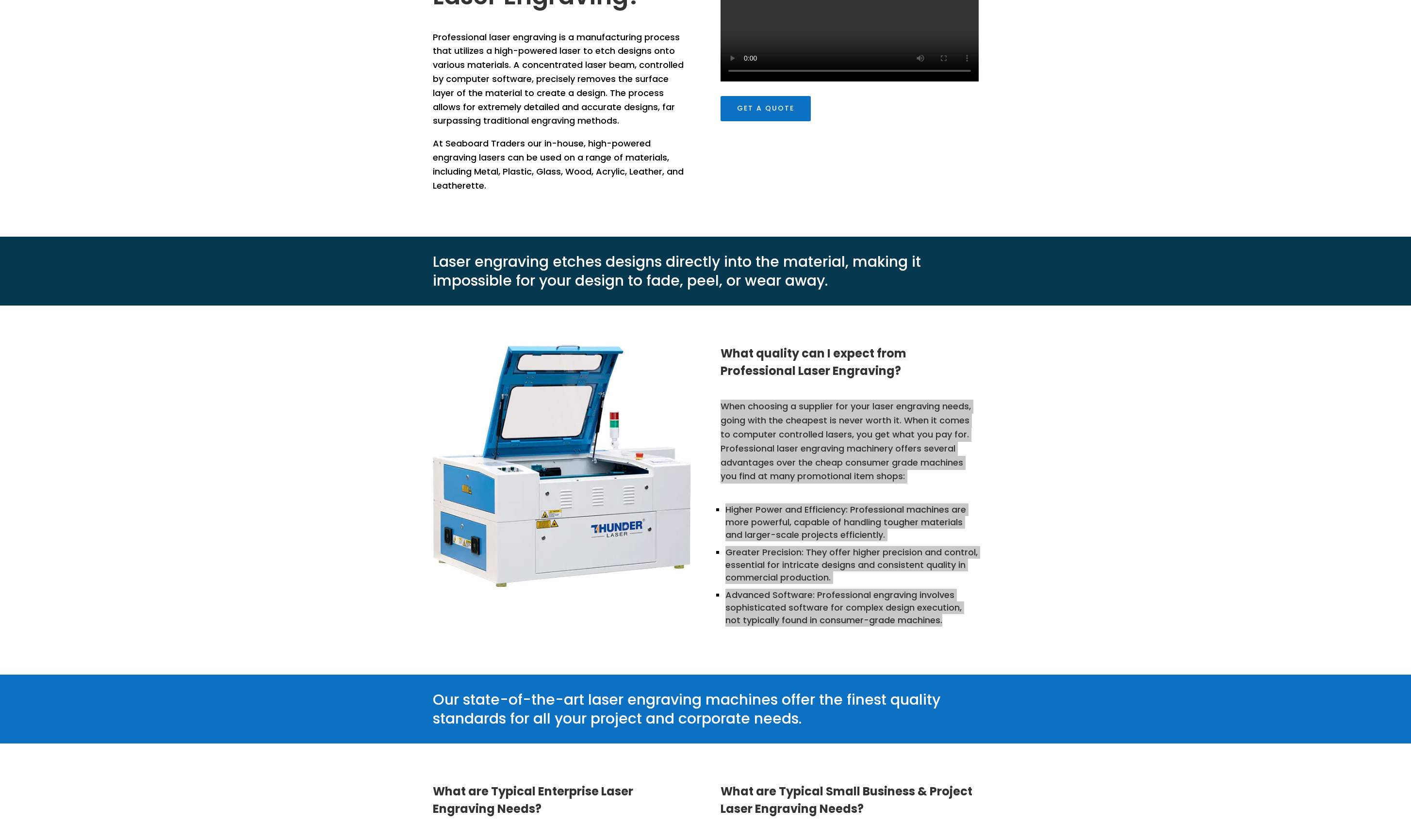
scroll to position [591, 0]
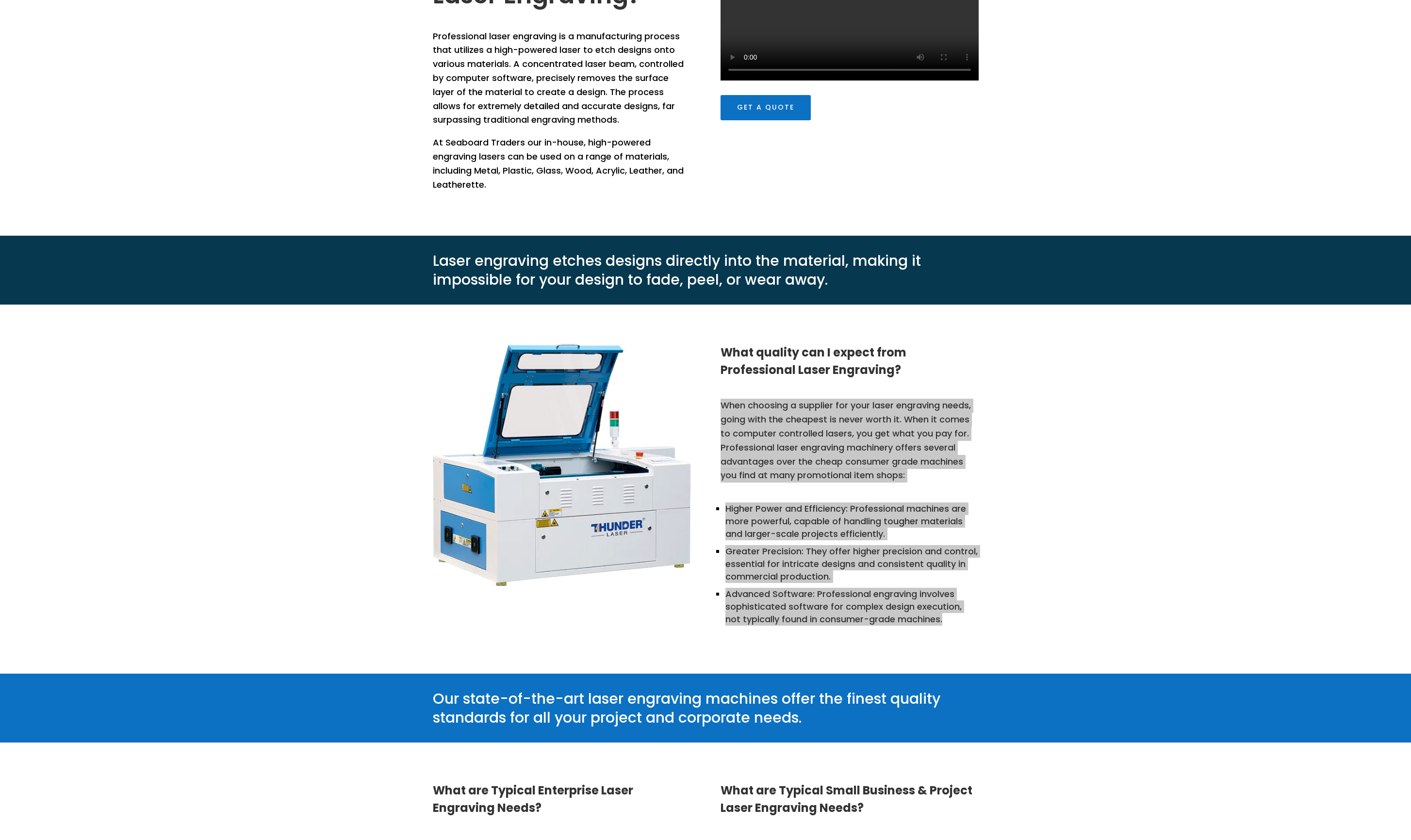
click at [406, 356] on p "When choosing a supplier for your laser engraving needs, going with the cheapes…" at bounding box center [850, 440] width 258 height 84
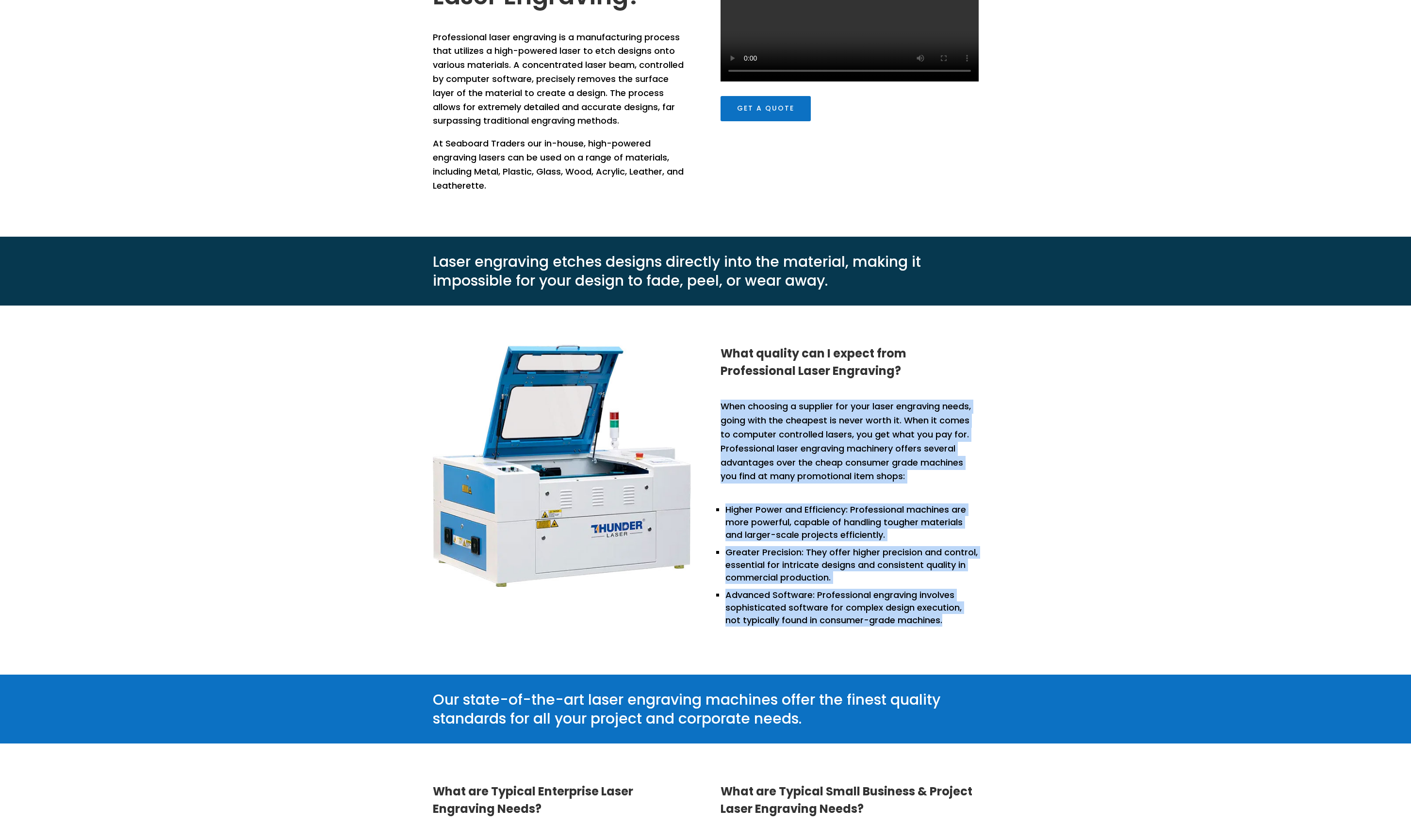
scroll to position [598, 1]
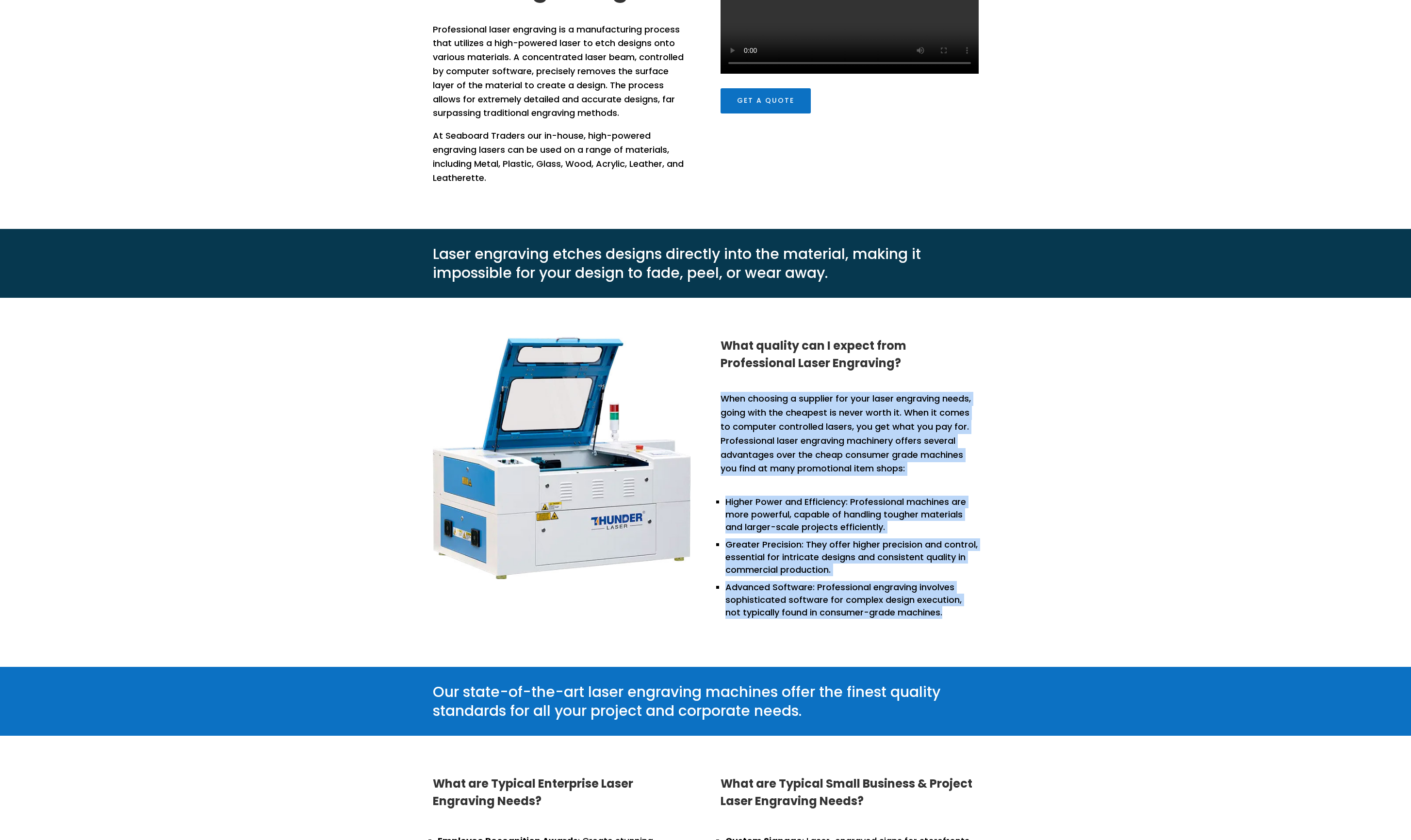
copy div "When choosing a supplier for your laser engraving needs, going with the cheapes…"
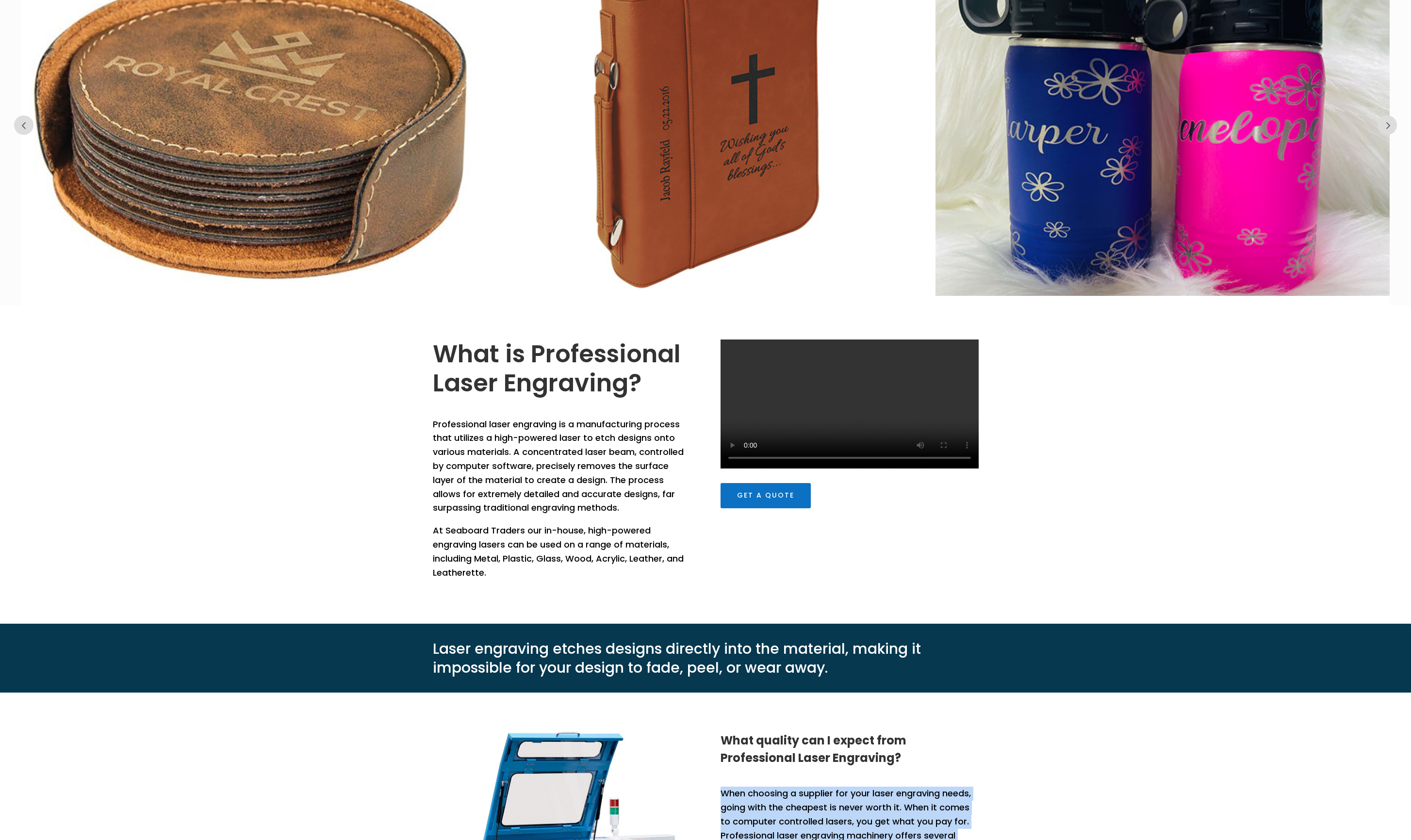
scroll to position [204, 0]
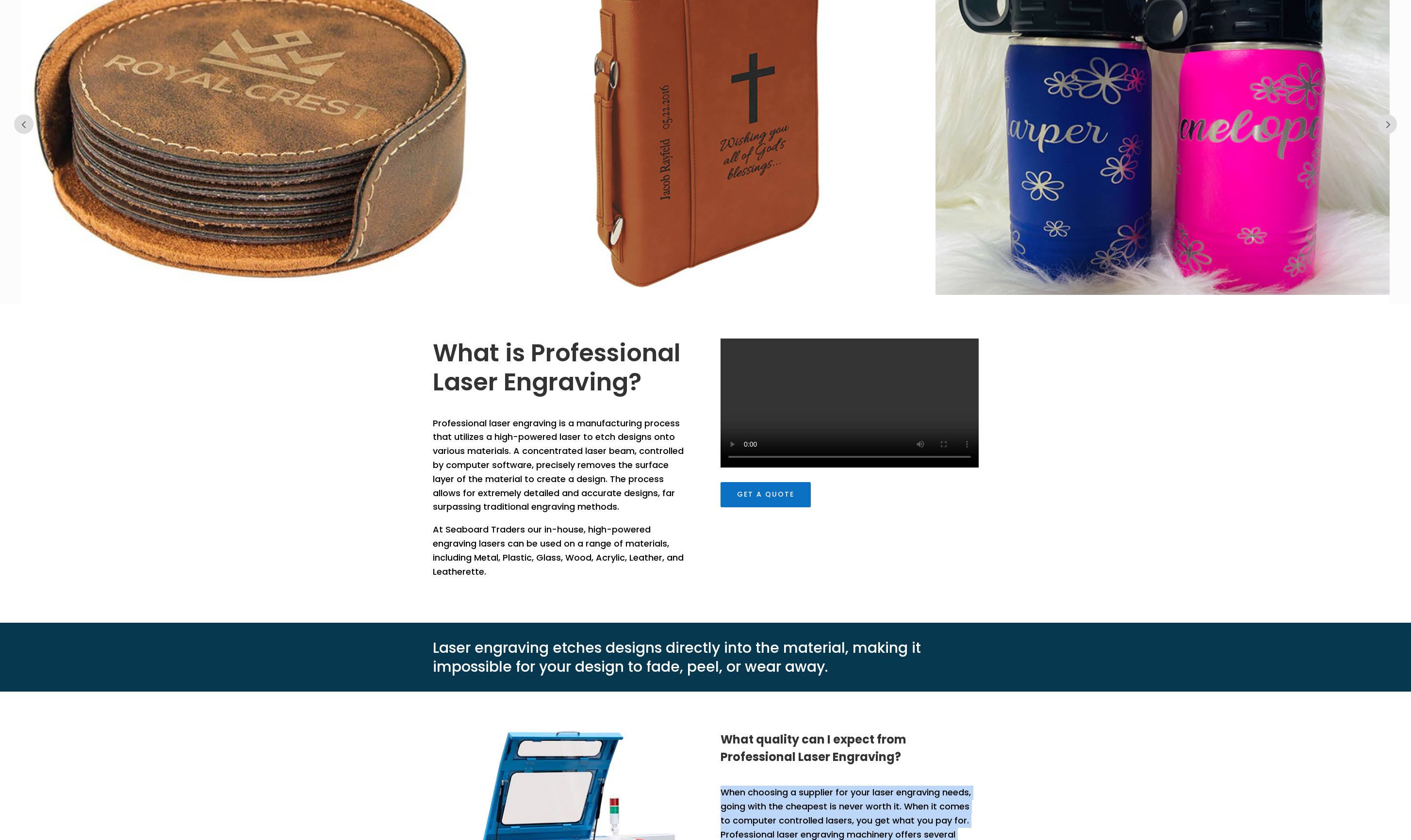
click at [406, 356] on video at bounding box center [850, 403] width 258 height 129
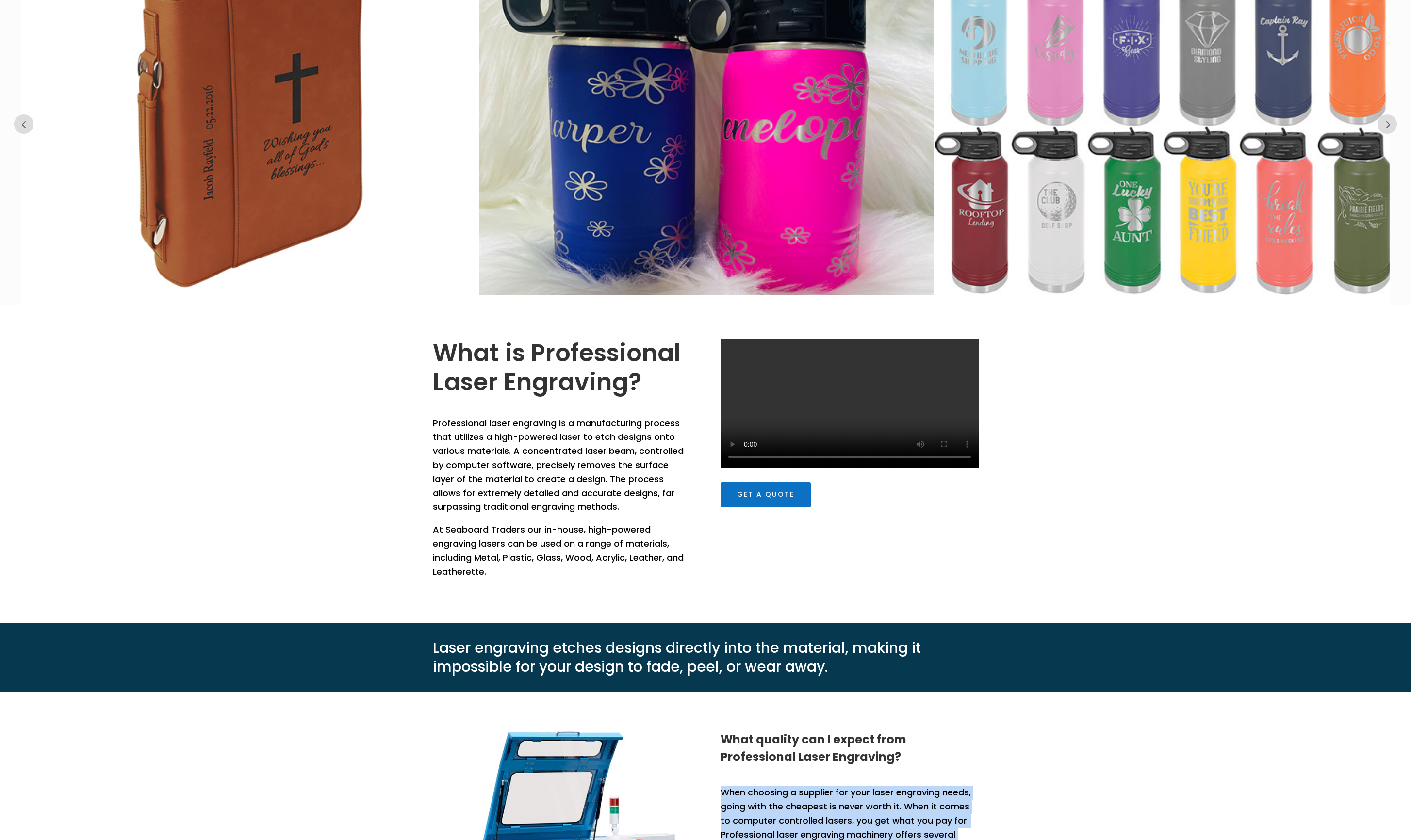
click at [406, 356] on video at bounding box center [850, 403] width 258 height 129
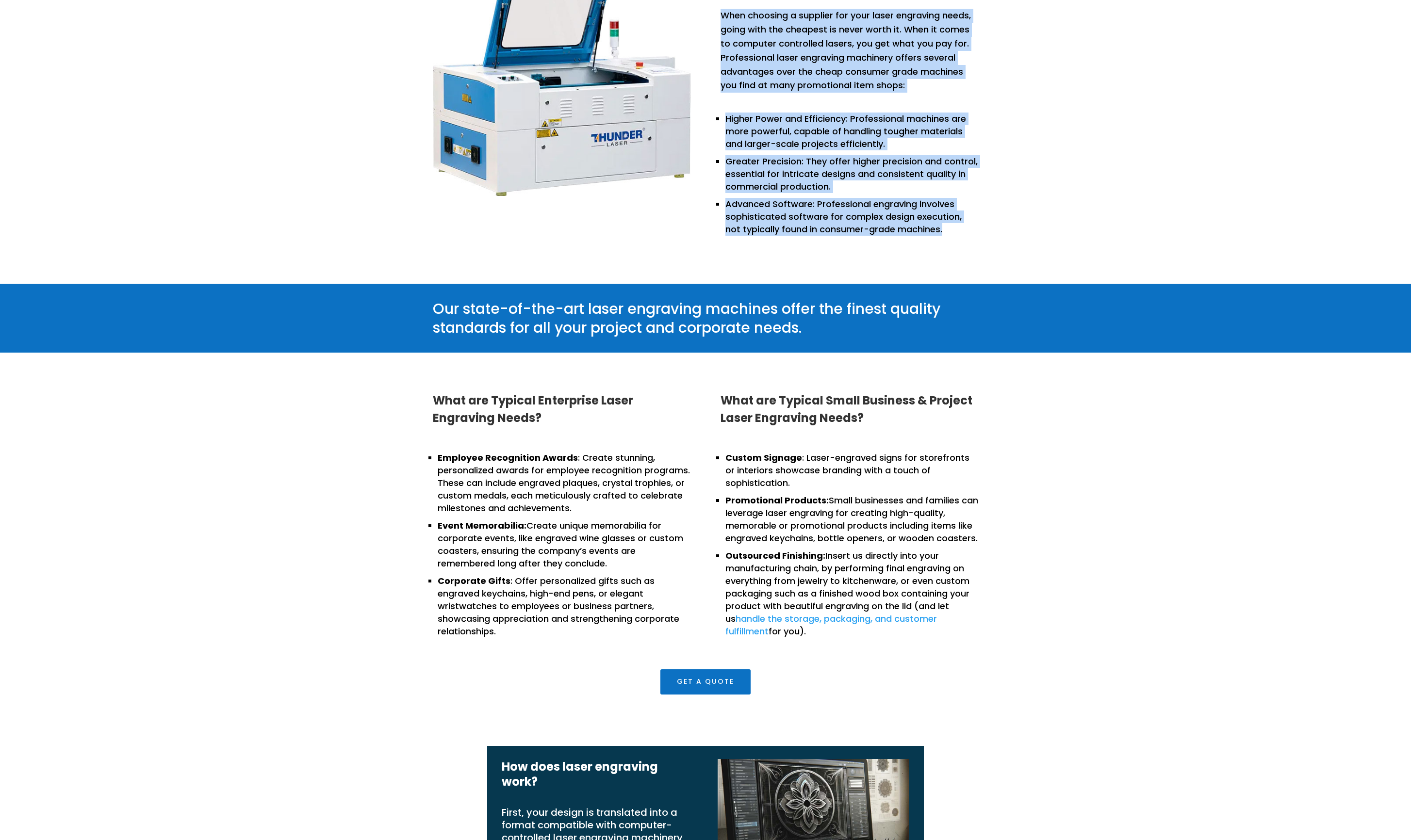
scroll to position [982, 0]
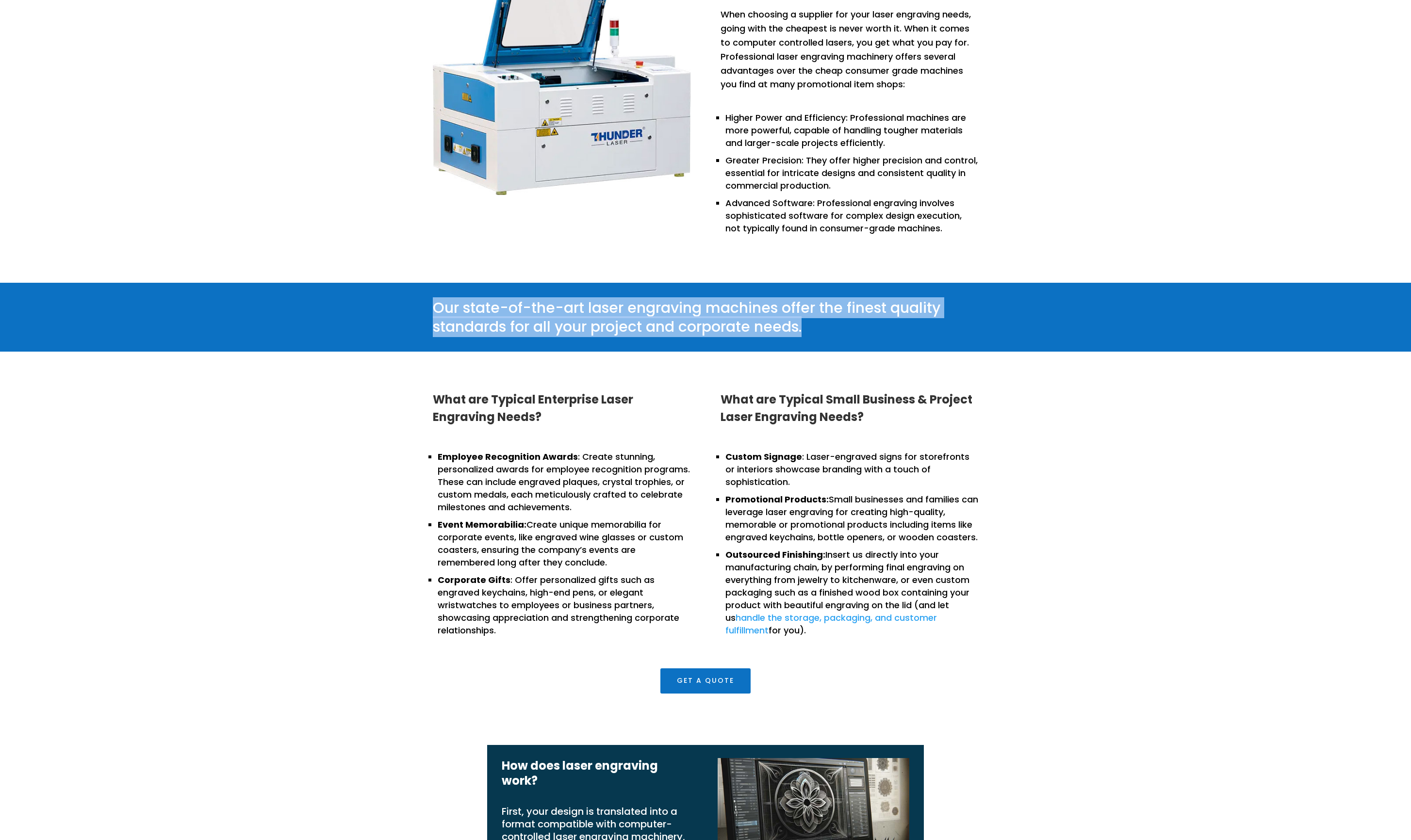
drag, startPoint x: 815, startPoint y: 324, endPoint x: 428, endPoint y: 306, distance: 387.4
click at [406, 306] on div "Our state-of-the-art laser engraving machines offer the finest quality standard…" at bounding box center [706, 317] width 1411 height 69
copy p "Our state-of-the-art laser engraving machines offer the finest quality standard…"
